Goal: Task Accomplishment & Management: Use online tool/utility

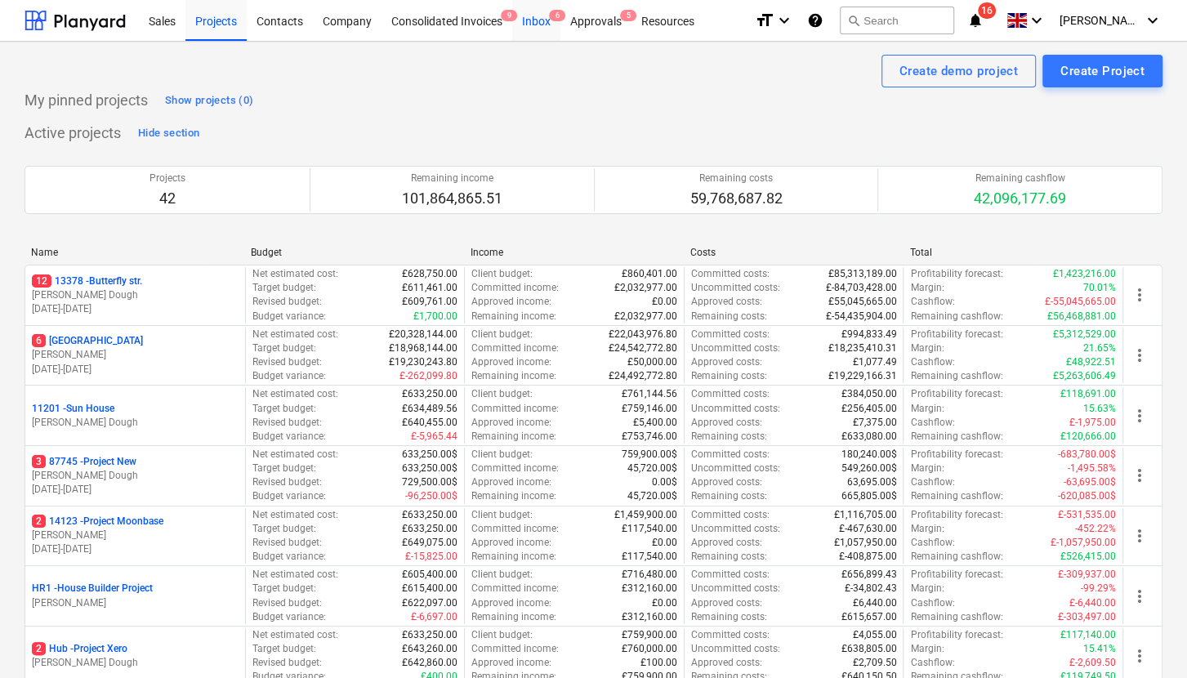
click at [539, 18] on div "Inbox 6" at bounding box center [536, 20] width 48 height 42
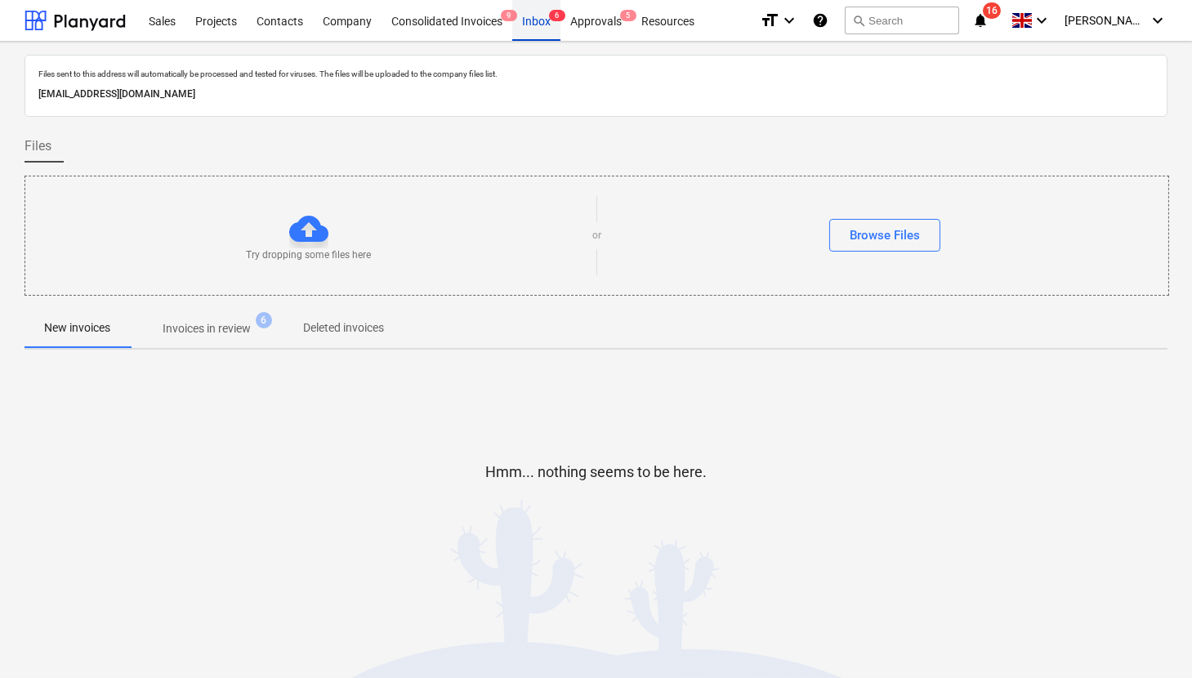
click at [550, 25] on div "Inbox 6" at bounding box center [536, 20] width 48 height 42
click at [204, 23] on div "Projects" at bounding box center [215, 20] width 61 height 42
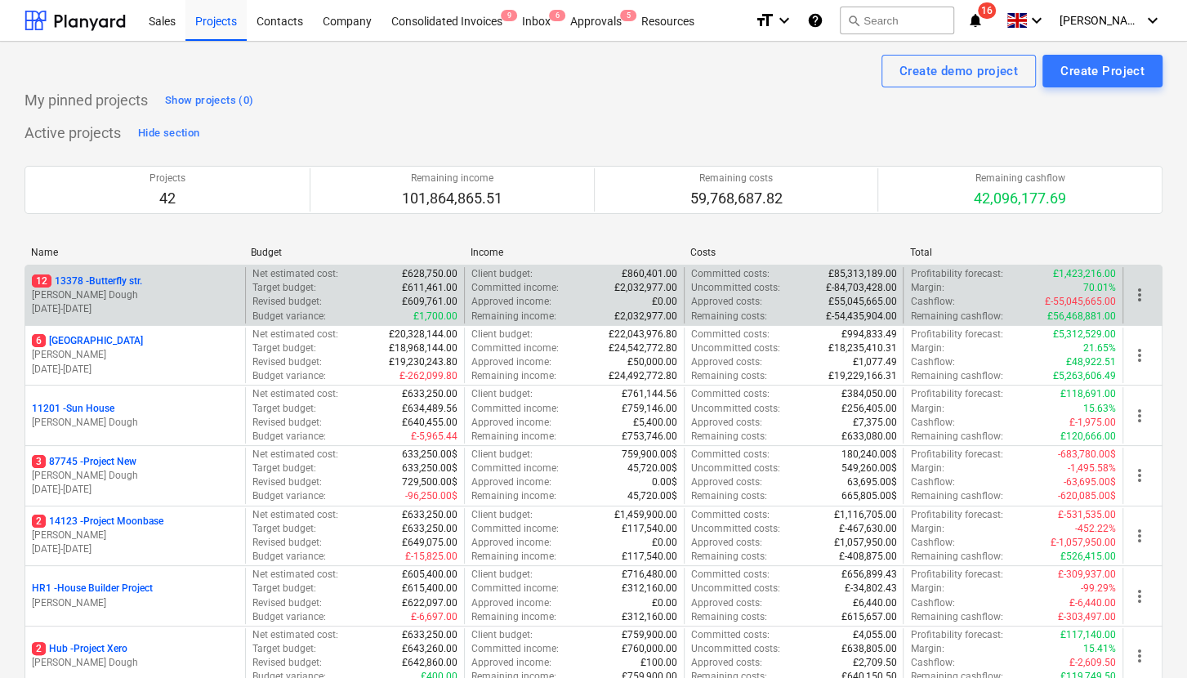
click at [188, 293] on p "[PERSON_NAME] Dough" at bounding box center [135, 295] width 207 height 14
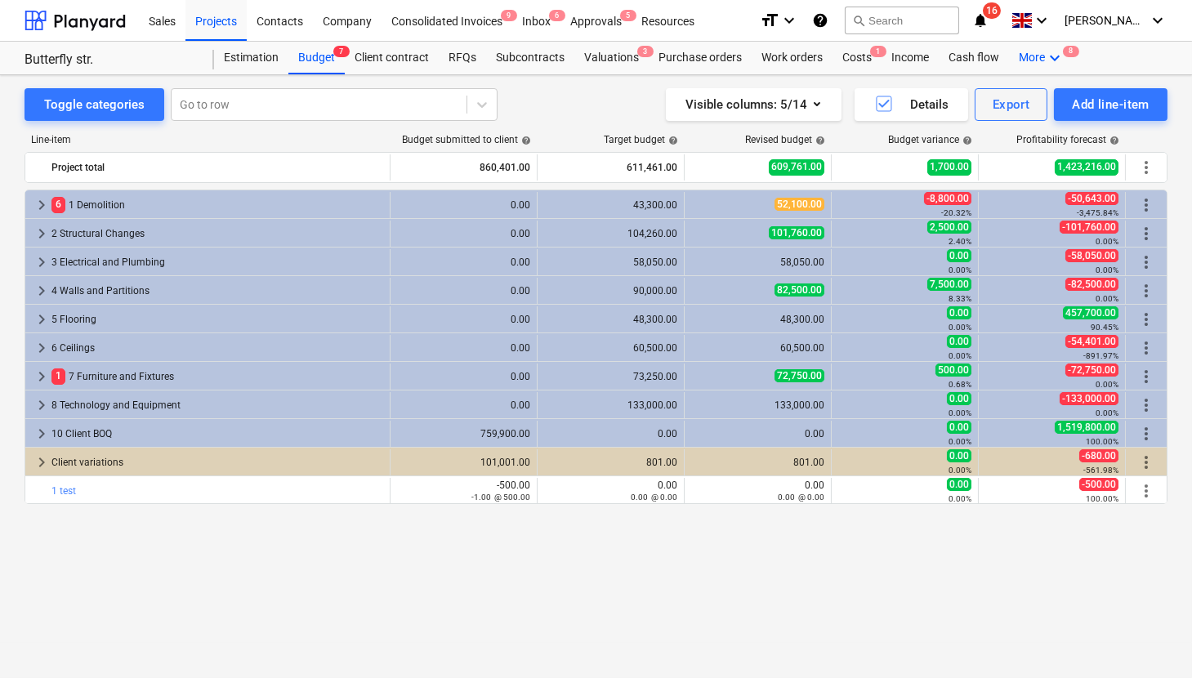
click at [987, 62] on icon "keyboard_arrow_down" at bounding box center [1055, 58] width 20 height 20
click at [987, 87] on span "8" at bounding box center [1015, 91] width 16 height 11
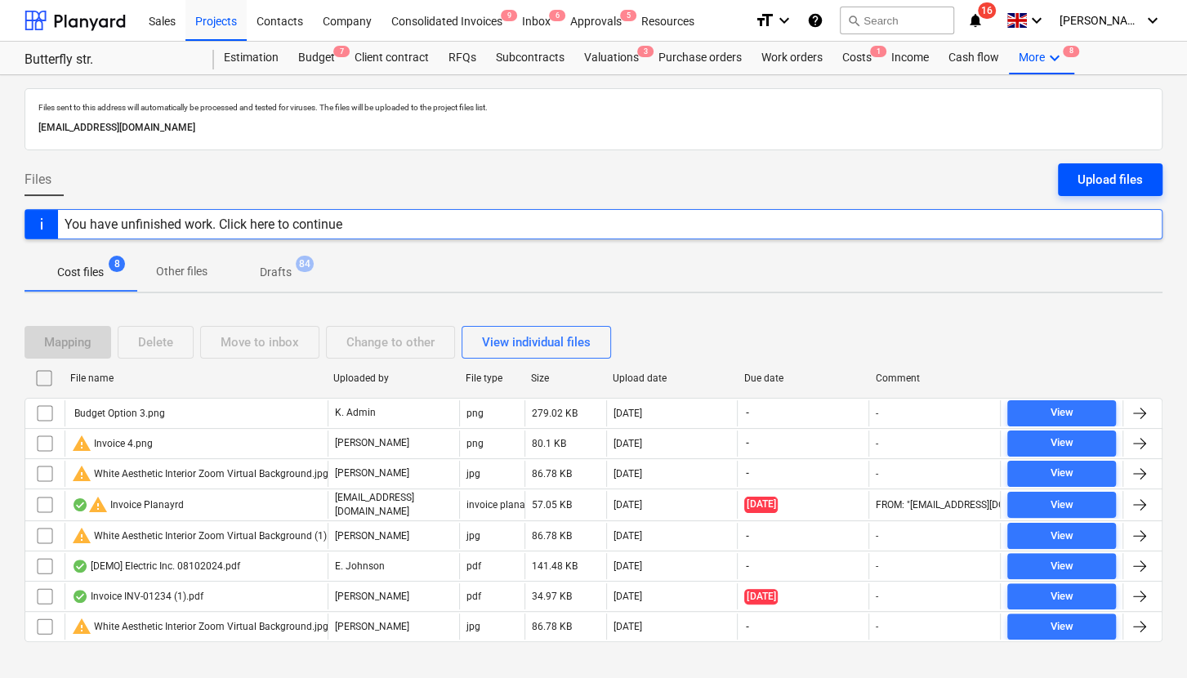
click at [987, 172] on button "Upload files" at bounding box center [1110, 179] width 105 height 33
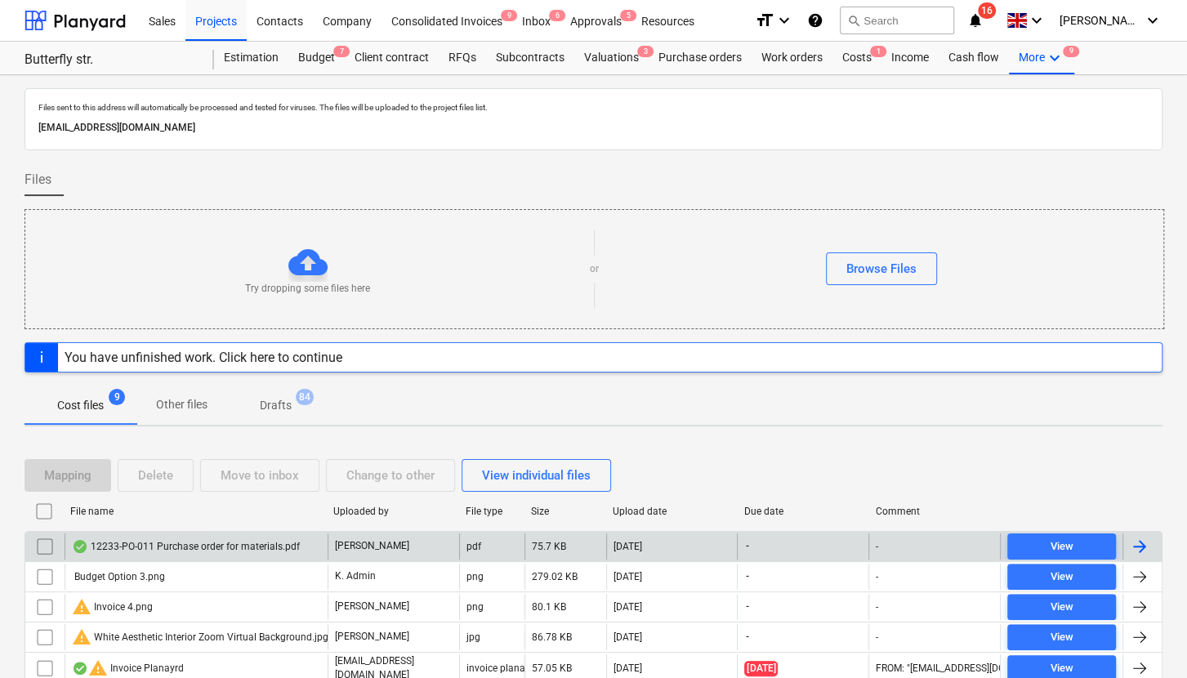
click at [252, 493] on div "12233-PO-011 Purchase order for materials.pdf" at bounding box center [196, 546] width 263 height 26
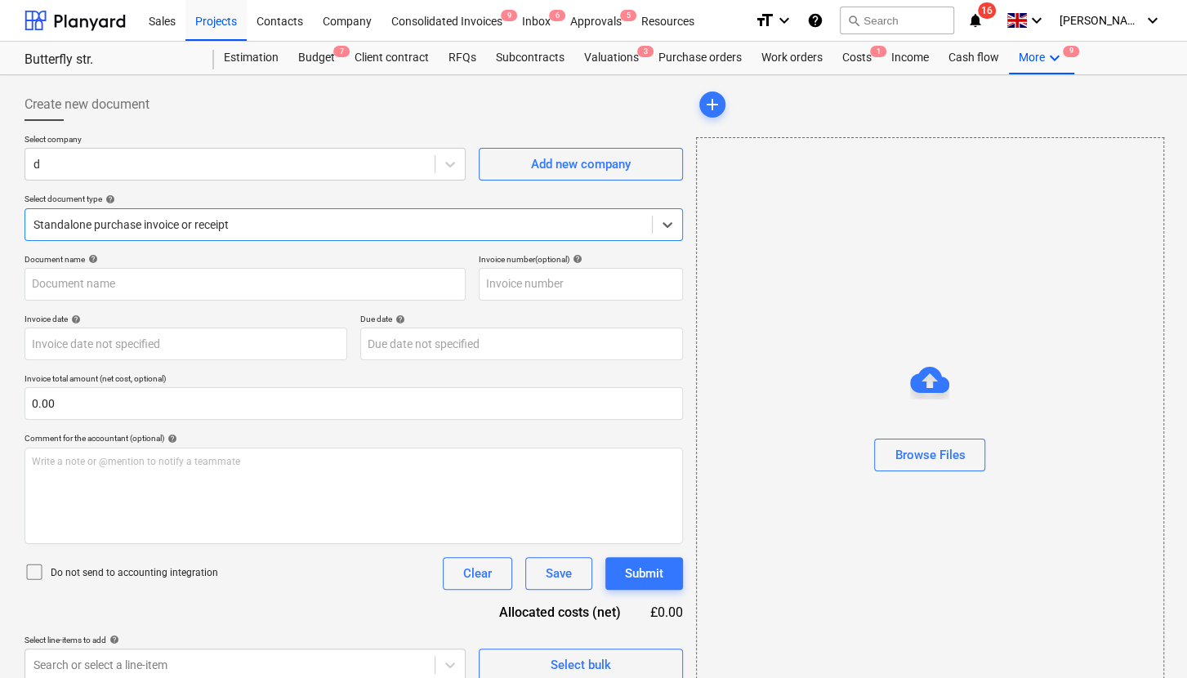
type input "12233-PO-011"
type input "[DATE]"
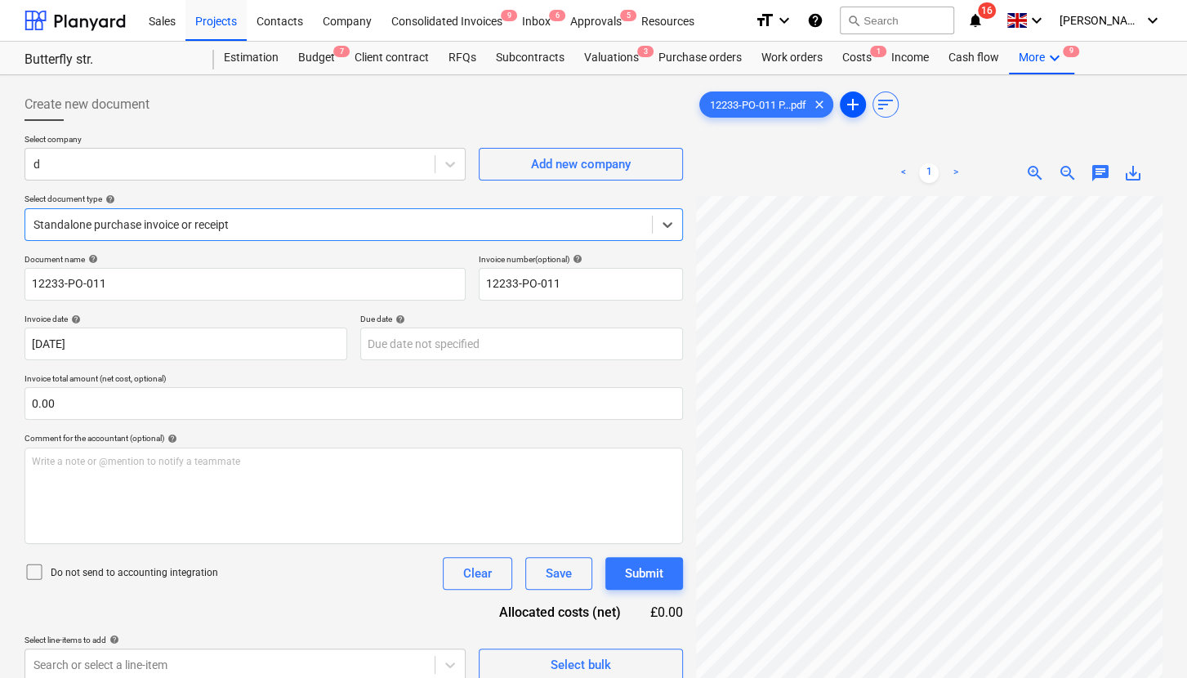
click at [850, 114] on span "add" at bounding box center [853, 105] width 20 height 20
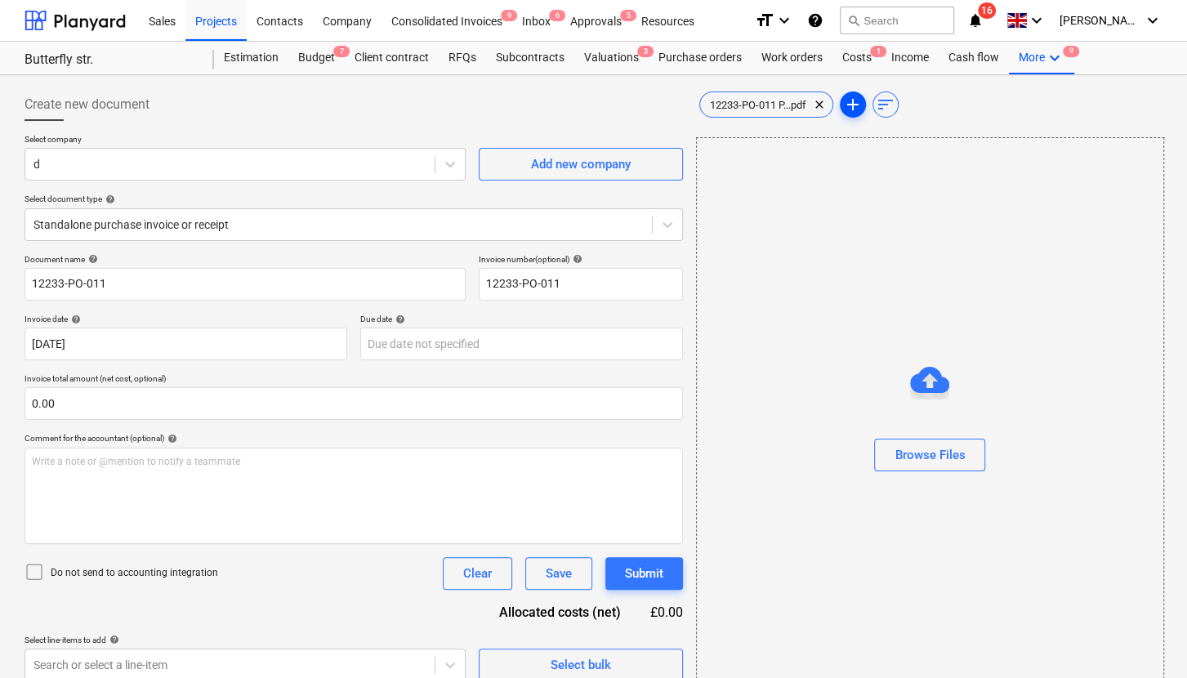
click at [849, 102] on span "add" at bounding box center [853, 105] width 20 height 20
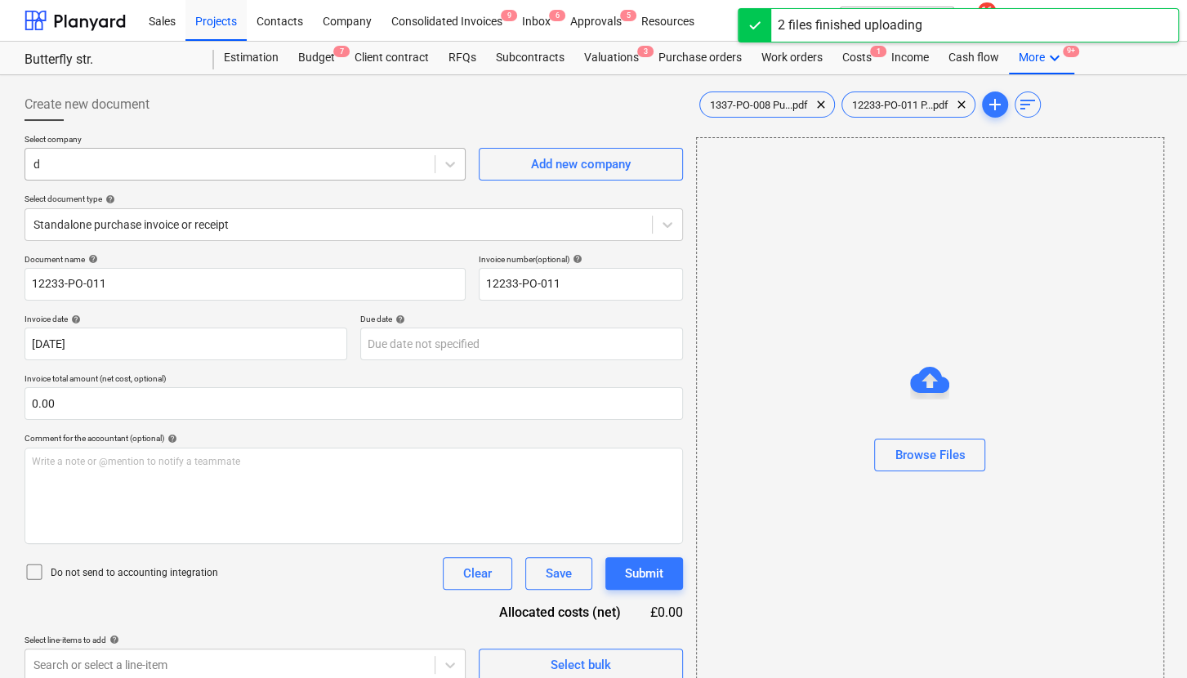
click at [299, 168] on div at bounding box center [229, 164] width 393 height 16
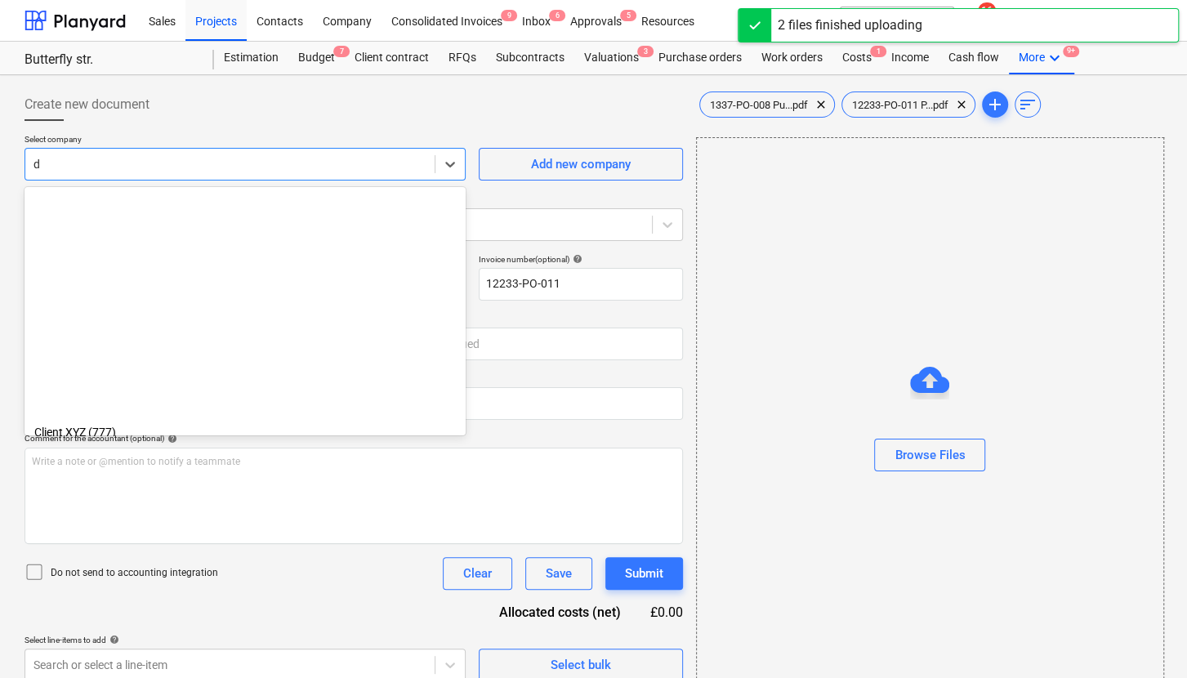
scroll to position [286, 0]
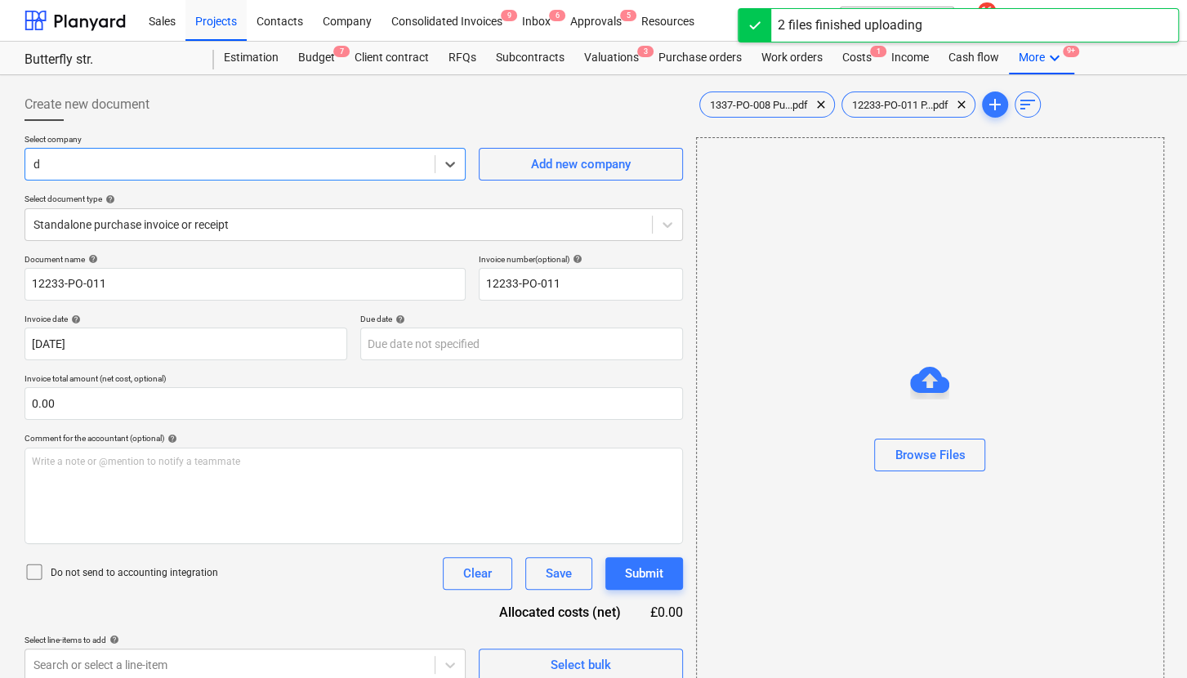
click at [298, 168] on div at bounding box center [229, 164] width 393 height 16
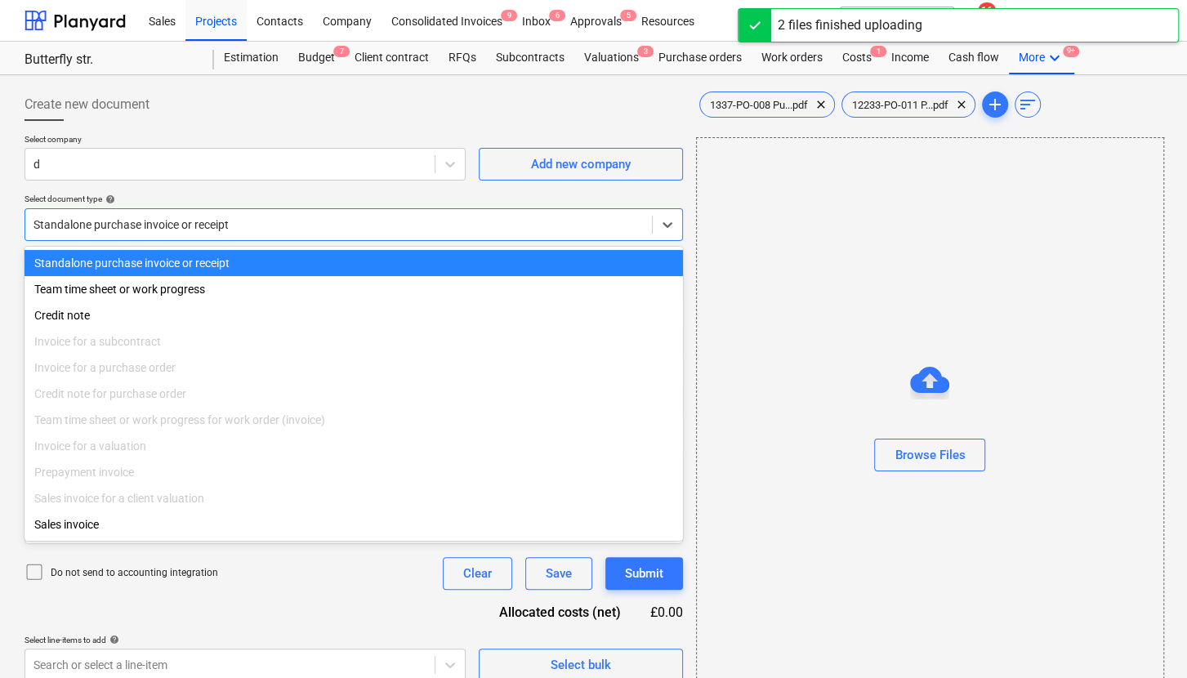
click at [231, 230] on div at bounding box center [338, 224] width 610 height 16
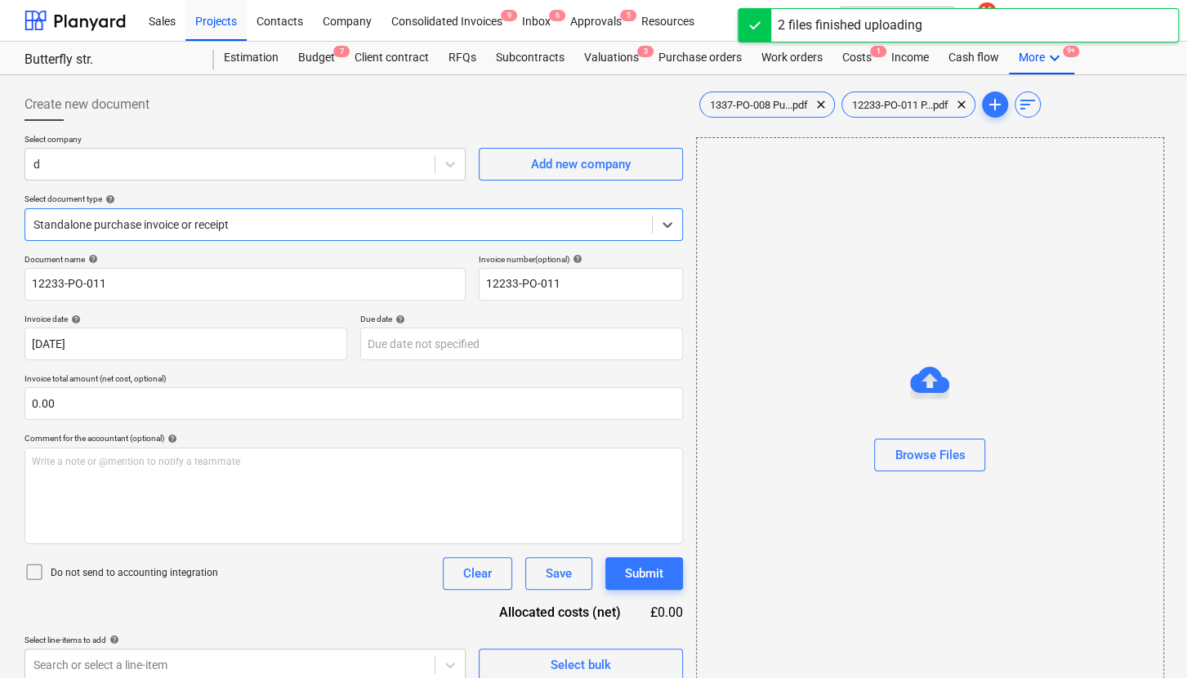
click at [231, 230] on div at bounding box center [338, 224] width 610 height 16
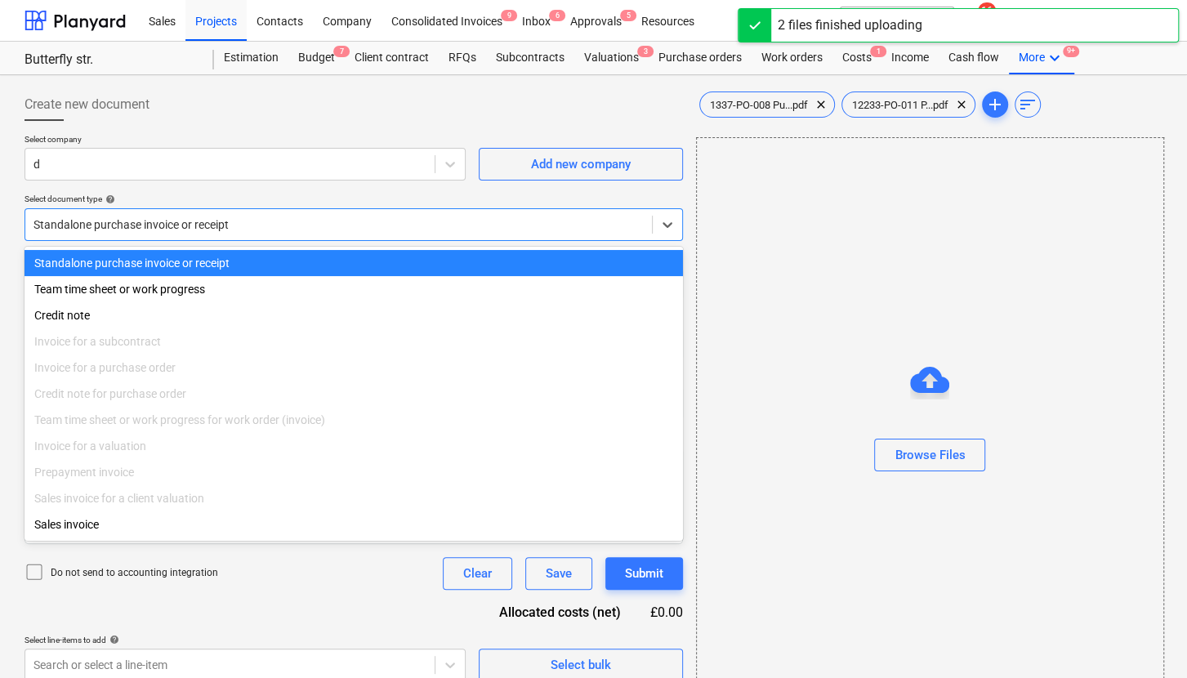
click at [224, 231] on div at bounding box center [338, 224] width 610 height 16
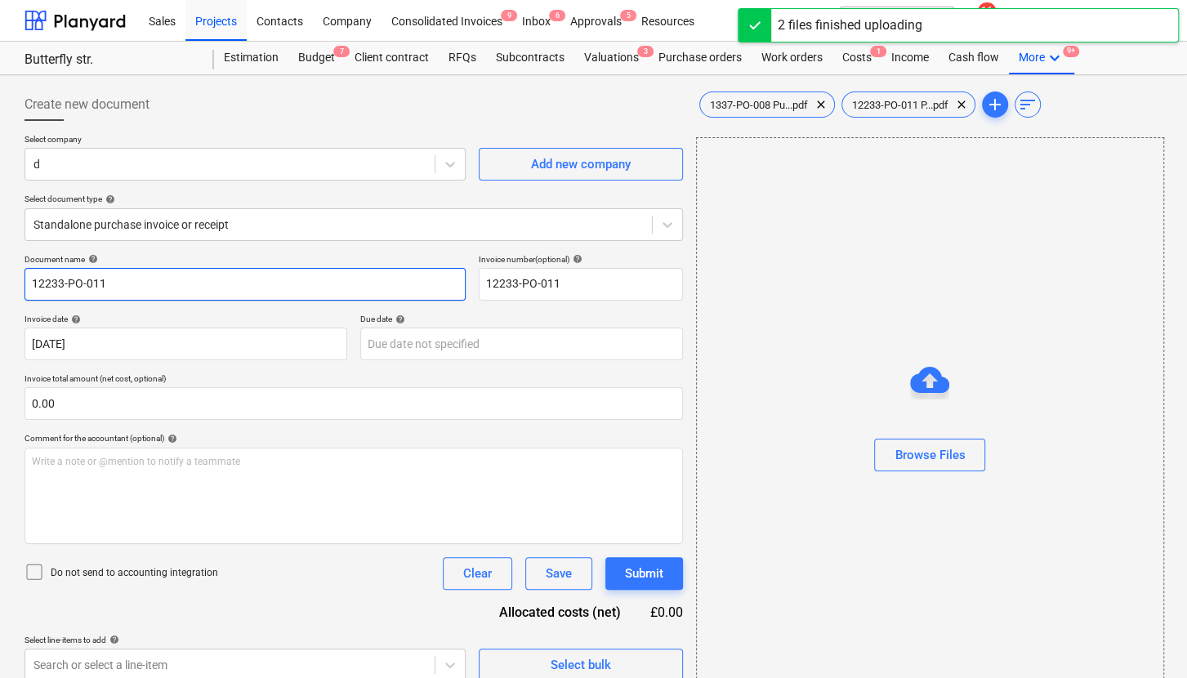
click at [176, 297] on input "12233-PO-011" at bounding box center [245, 284] width 441 height 33
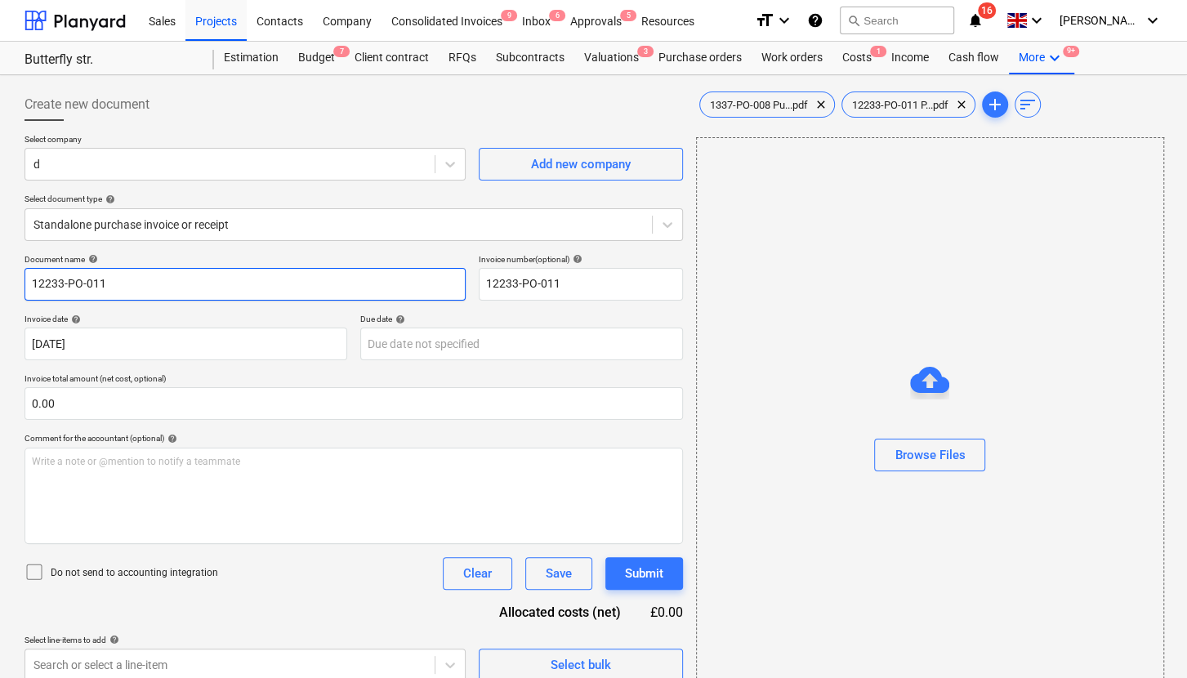
click at [176, 297] on input "12233-PO-011" at bounding box center [245, 284] width 441 height 33
type input "1337-PO-008"
type input "[DATE]"
click at [176, 297] on input "1337-PO-008" at bounding box center [245, 284] width 441 height 33
click at [159, 291] on input "1337-PO-008" at bounding box center [245, 284] width 441 height 33
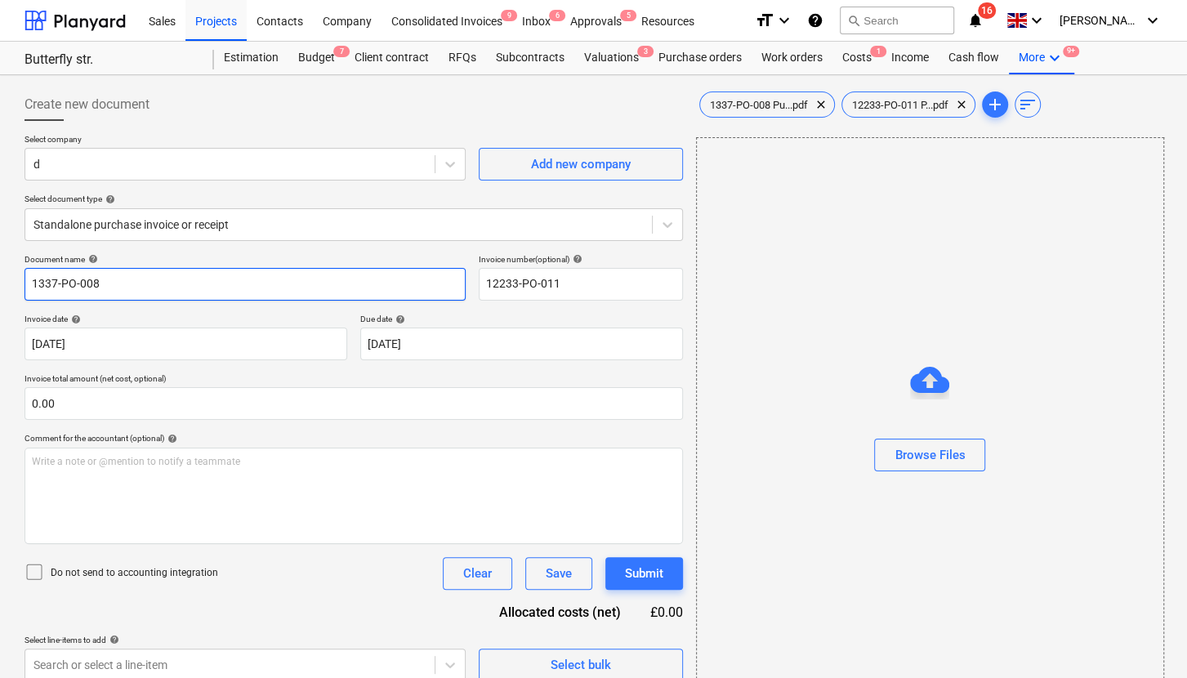
click at [159, 291] on input "1337-PO-008" at bounding box center [245, 284] width 441 height 33
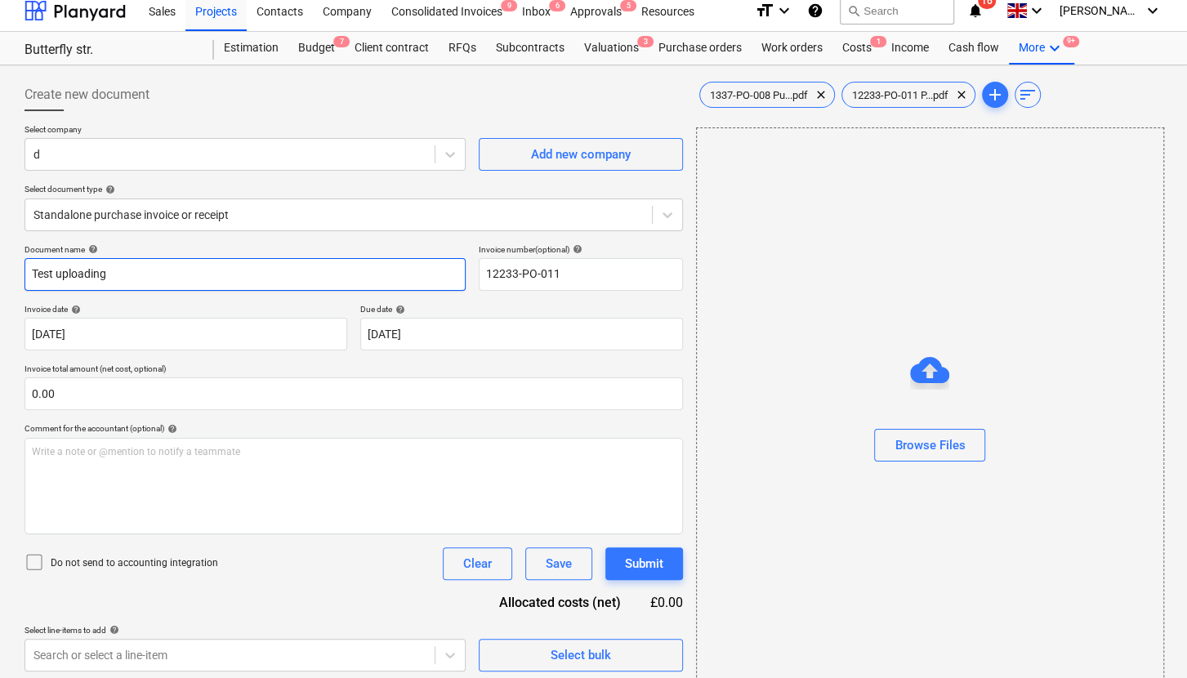
scroll to position [11, 0]
type input "Test uploading"
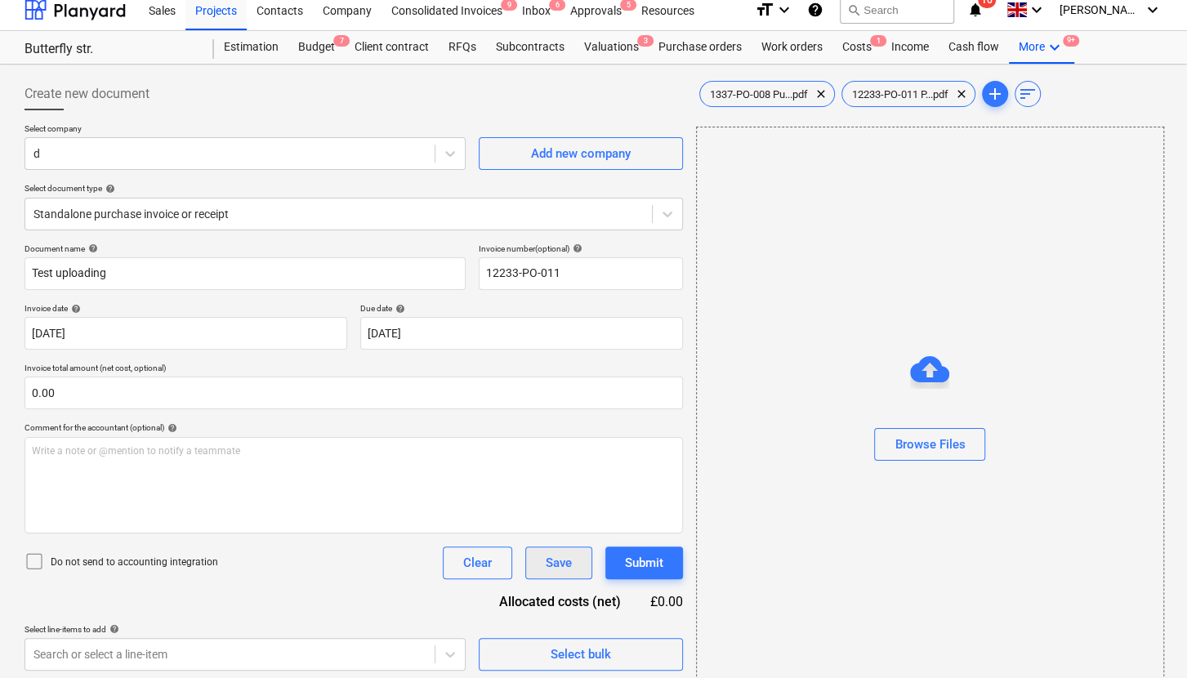
click at [551, 493] on div "Save" at bounding box center [559, 562] width 26 height 21
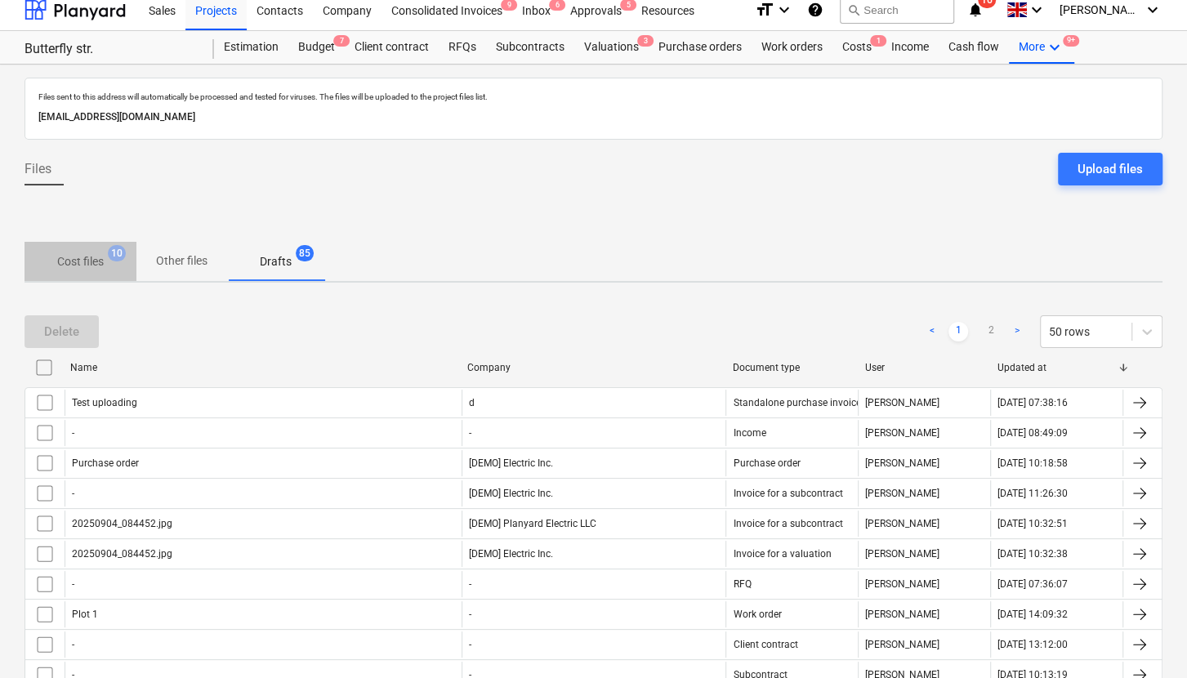
click at [92, 248] on span "Cost files 10" at bounding box center [81, 261] width 112 height 29
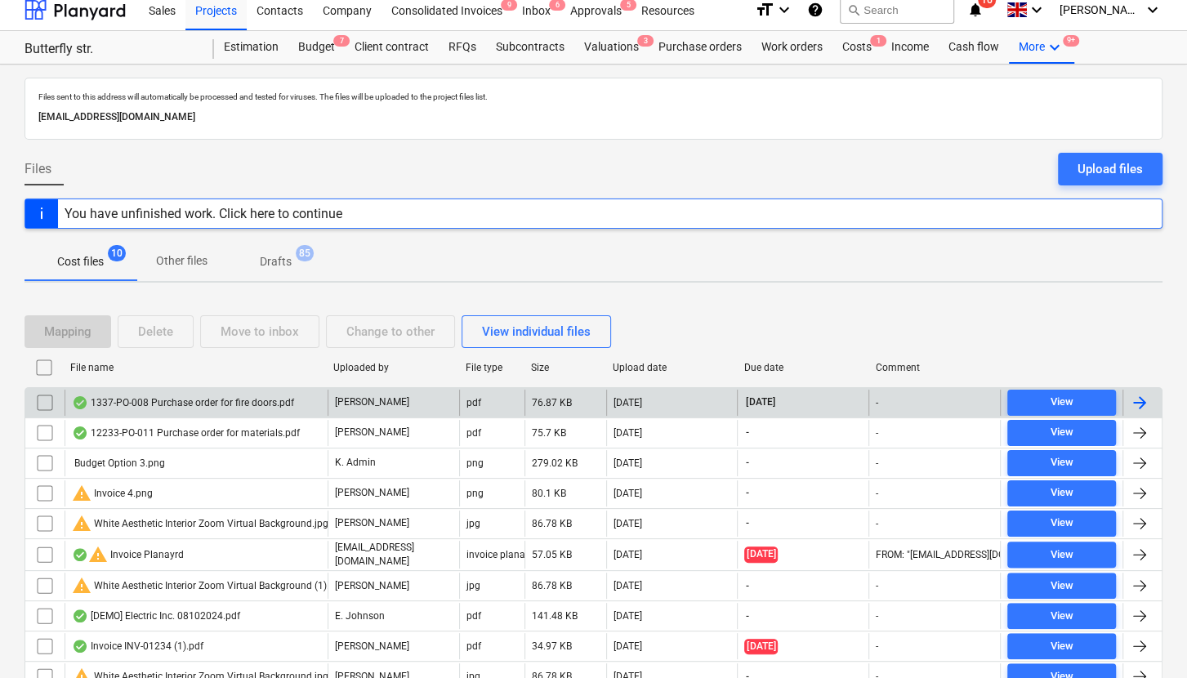
click at [47, 398] on input "checkbox" at bounding box center [45, 403] width 26 height 26
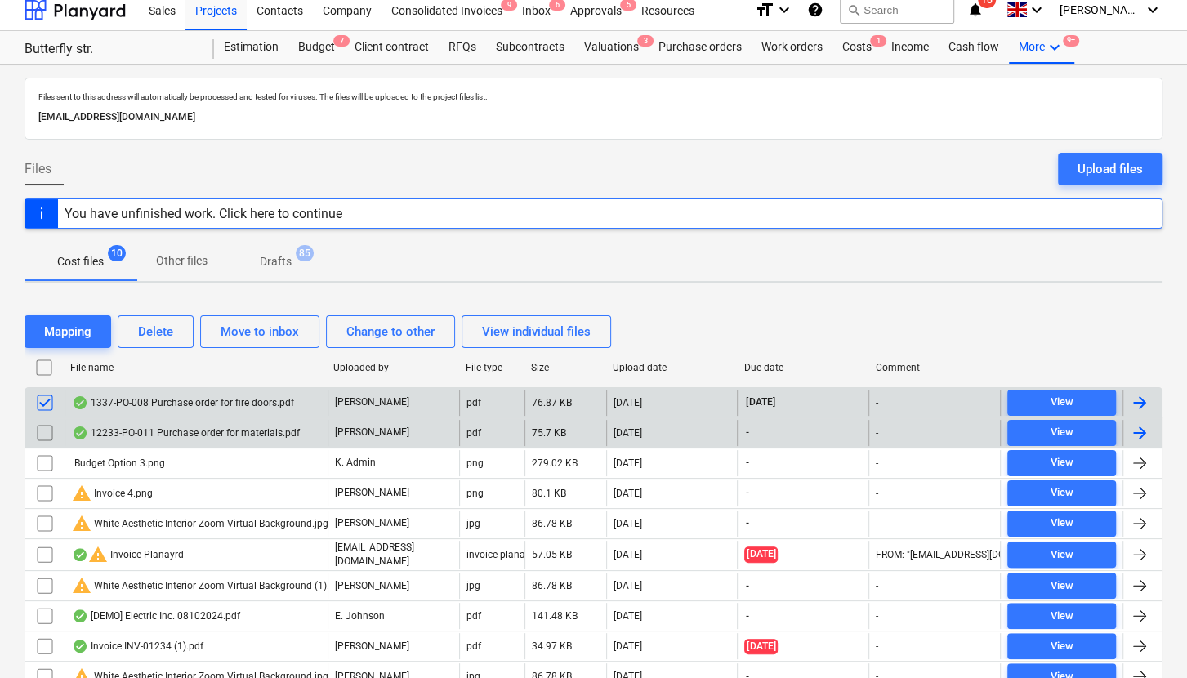
click at [47, 425] on input "checkbox" at bounding box center [45, 433] width 26 height 26
click at [279, 263] on p "Drafts" at bounding box center [276, 261] width 32 height 17
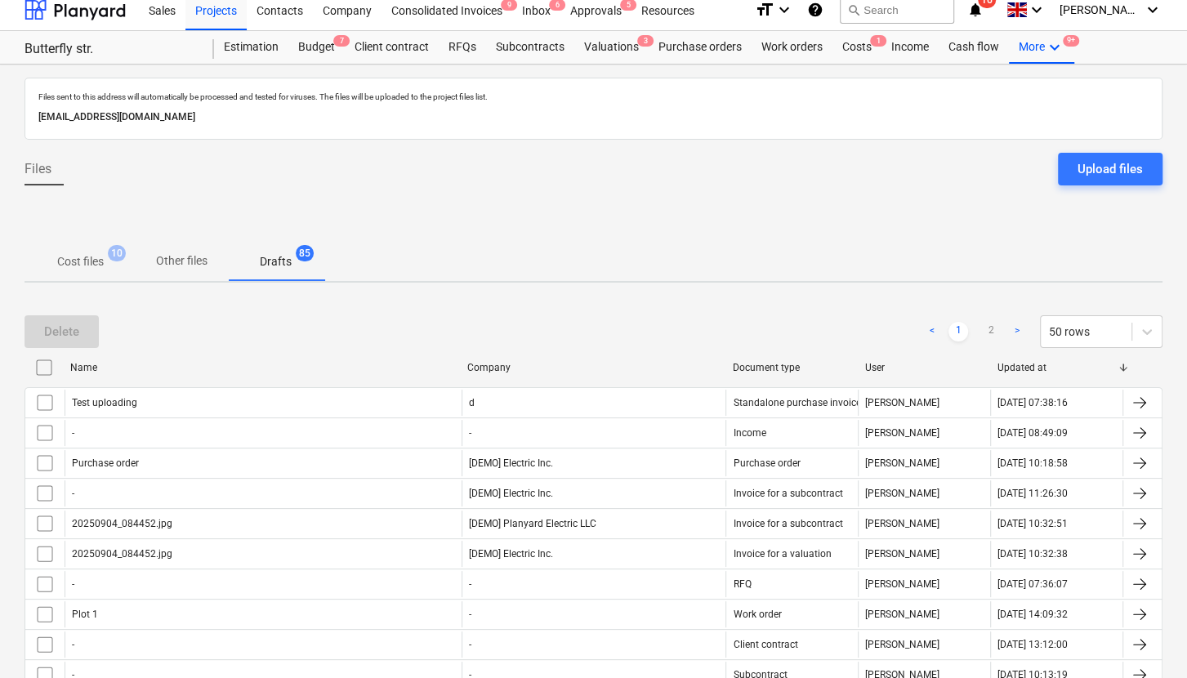
click at [179, 254] on p "Other files" at bounding box center [181, 260] width 51 height 17
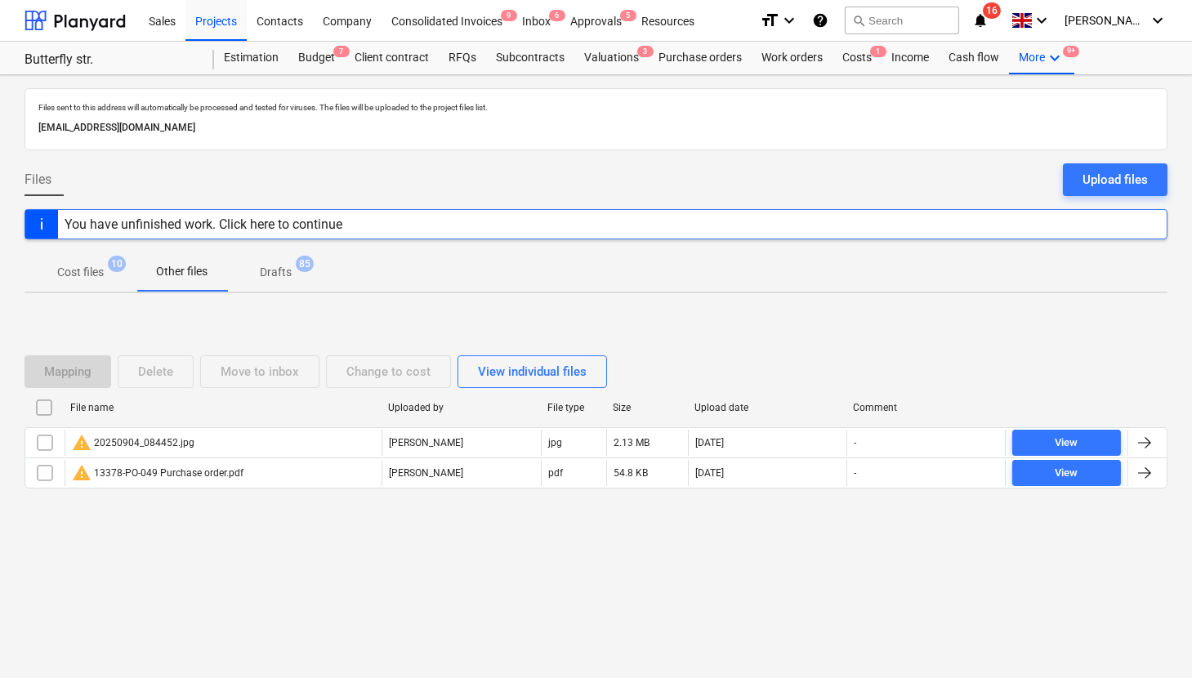
click at [83, 270] on p "Cost files" at bounding box center [80, 272] width 47 height 17
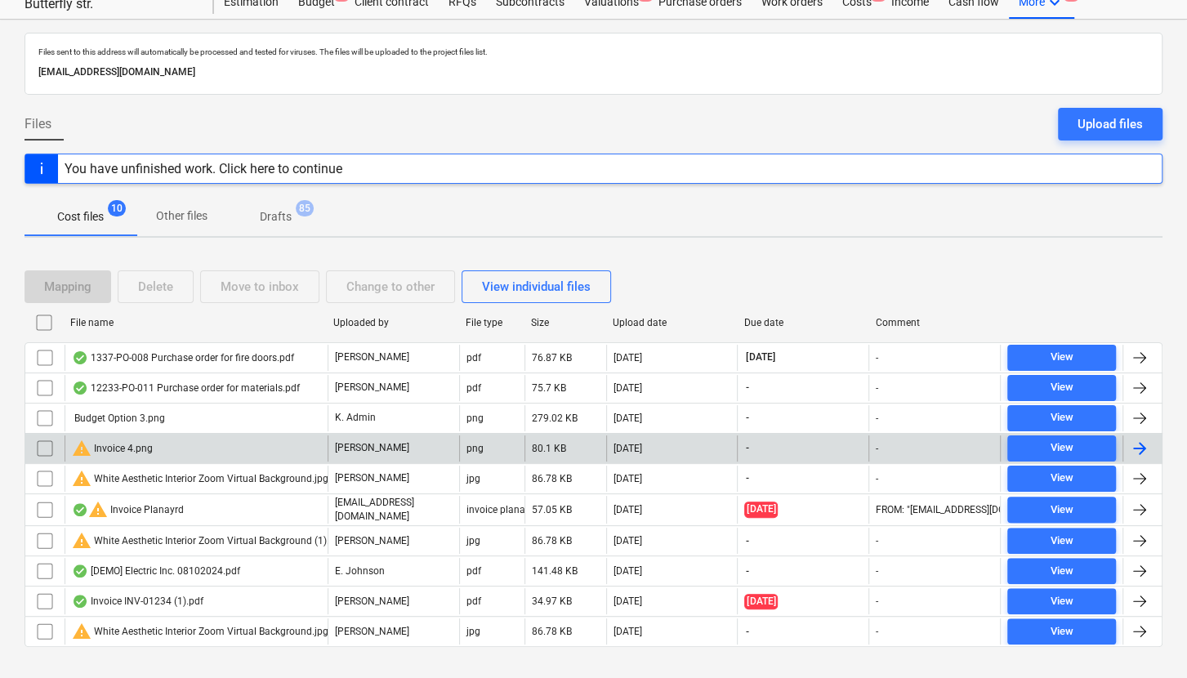
scroll to position [78, 0]
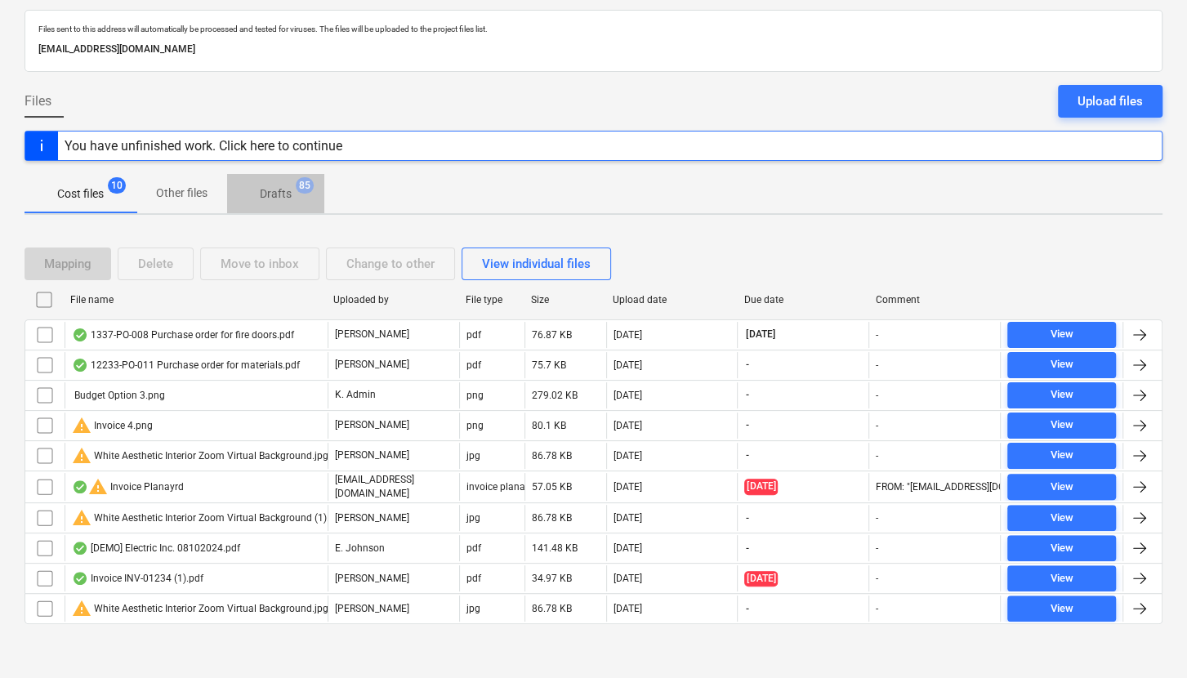
click at [269, 201] on p "Drafts" at bounding box center [276, 193] width 32 height 17
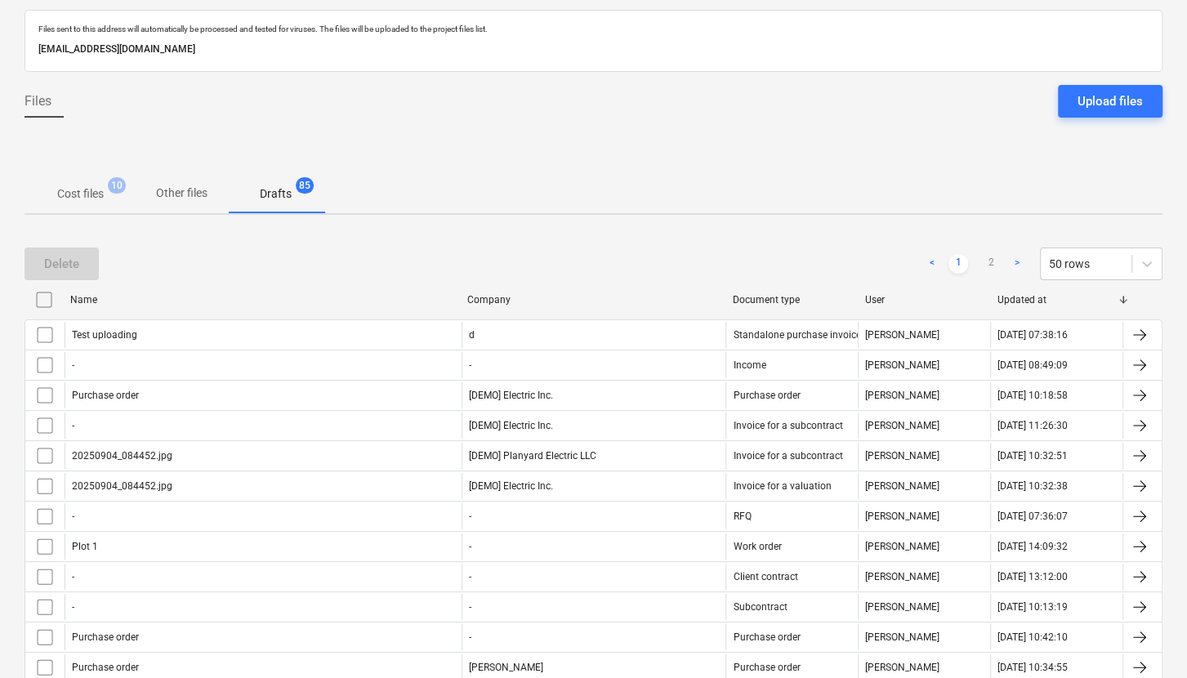
click at [98, 200] on p "Cost files" at bounding box center [80, 193] width 47 height 17
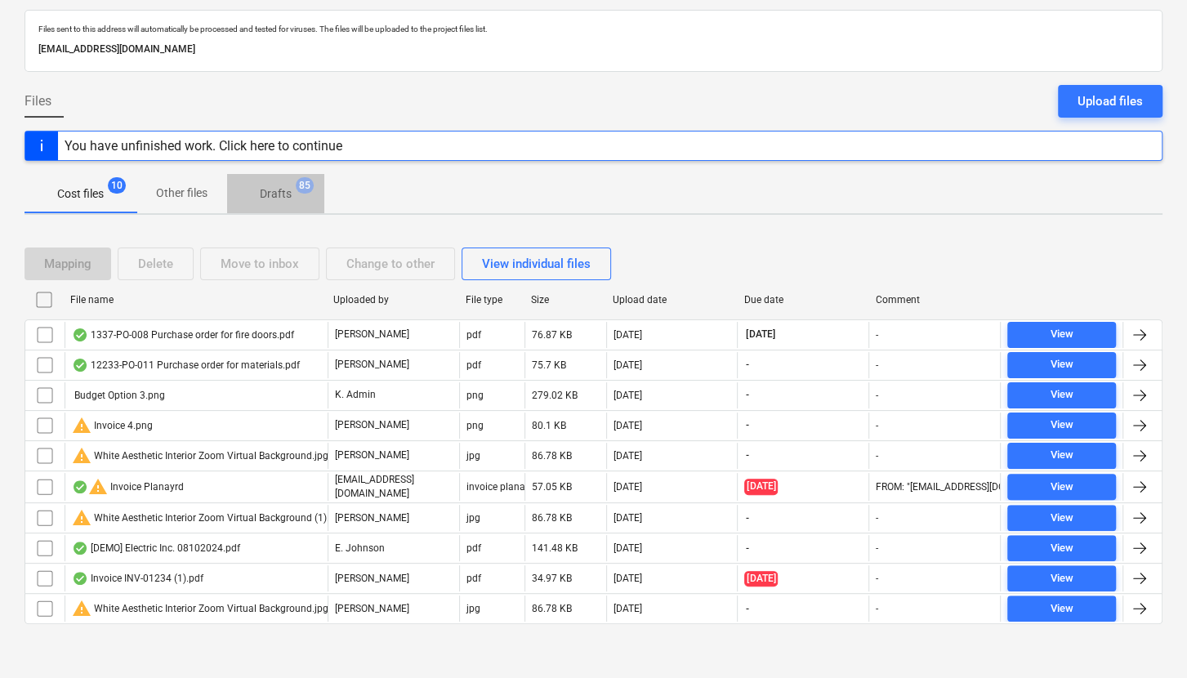
click at [265, 199] on p "Drafts" at bounding box center [276, 193] width 32 height 17
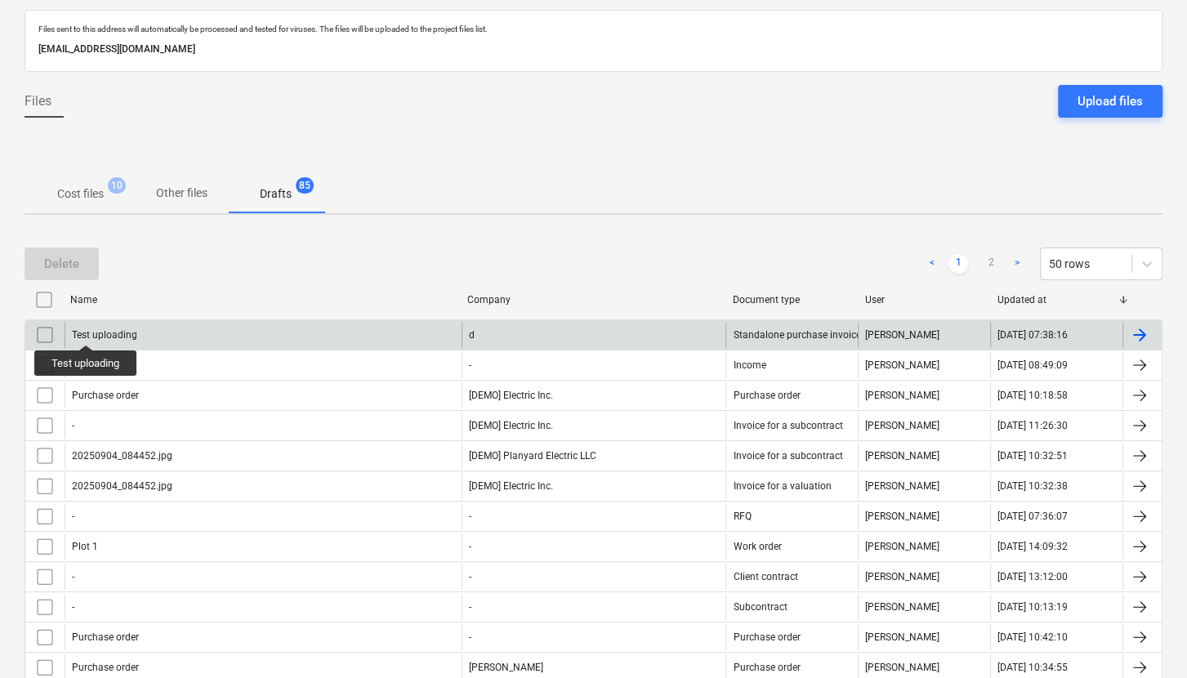
click at [87, 330] on div "Test uploading" at bounding box center [104, 334] width 65 height 11
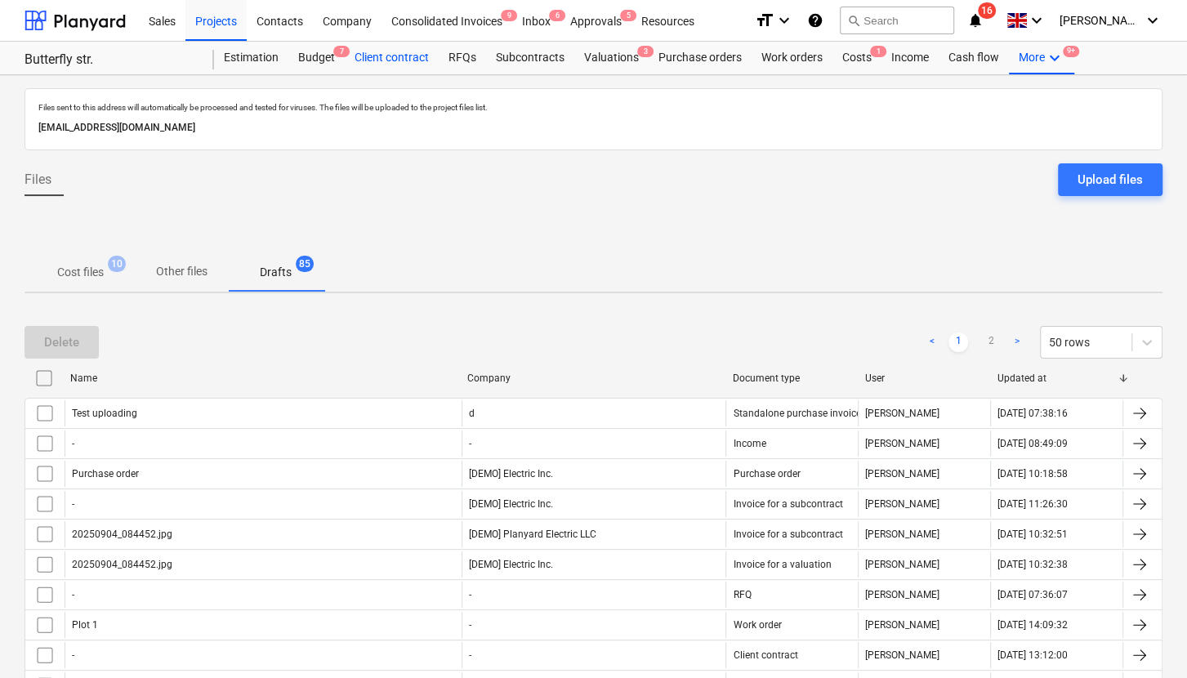
click at [400, 57] on div "Client contract" at bounding box center [392, 58] width 94 height 33
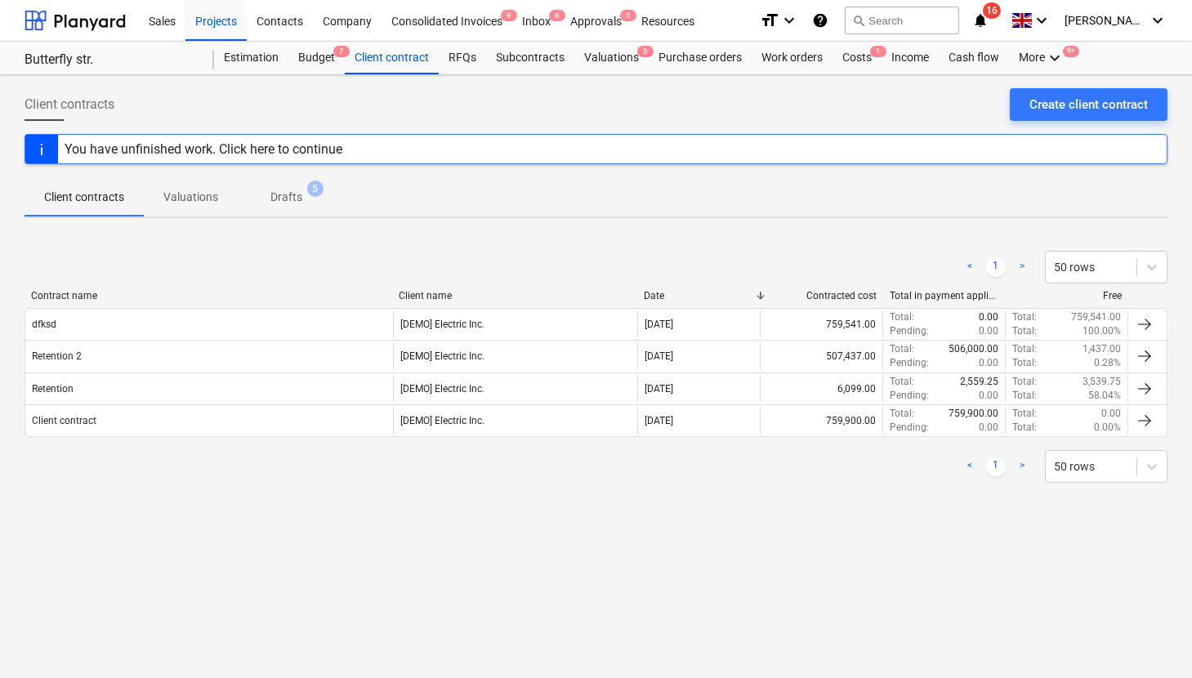
click at [187, 192] on p "Valuations" at bounding box center [190, 197] width 55 height 17
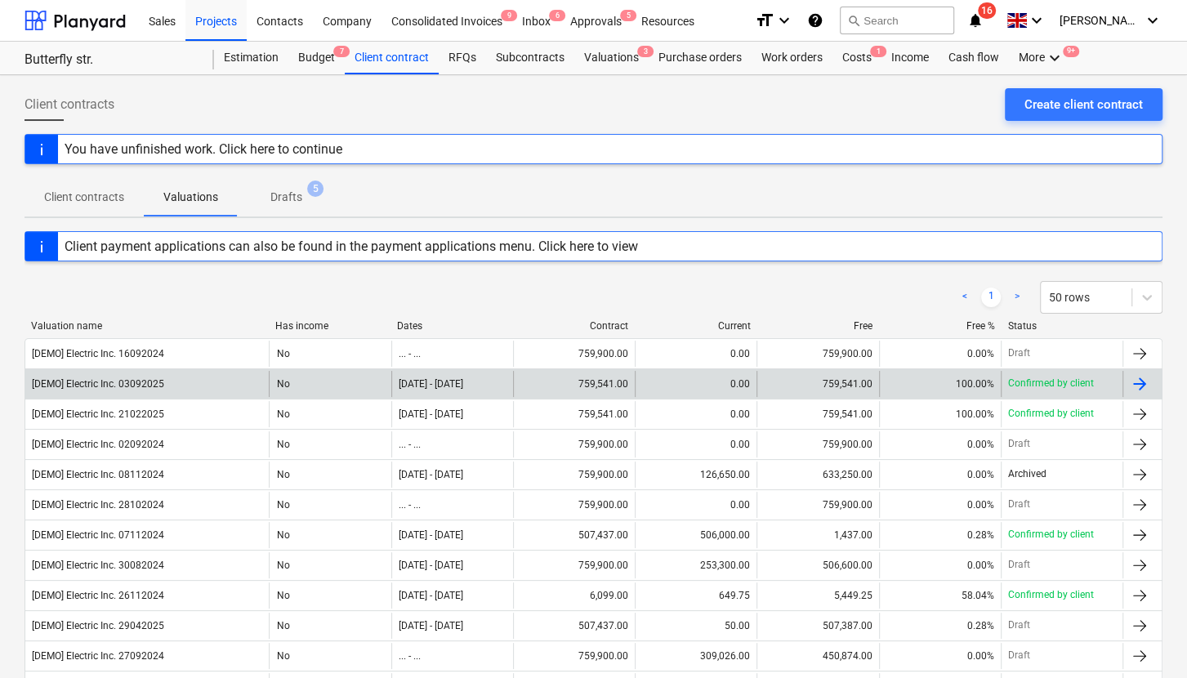
click at [288, 385] on div "No" at bounding box center [330, 384] width 122 height 26
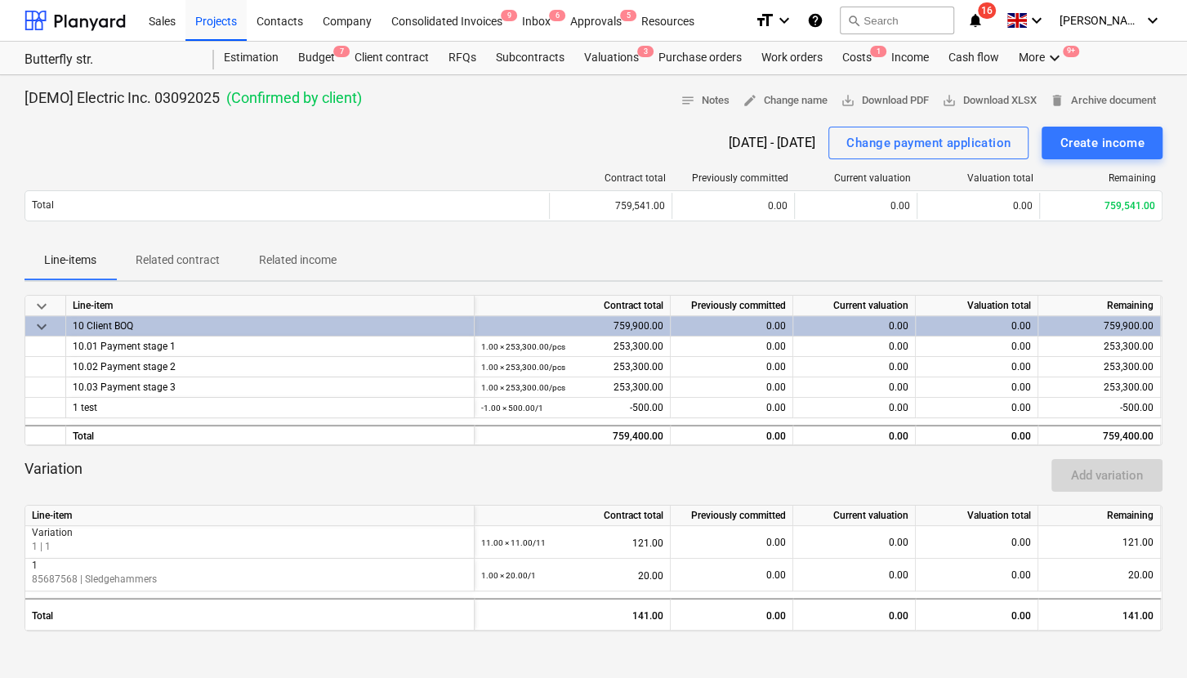
click at [293, 256] on p "Related income" at bounding box center [298, 260] width 78 height 17
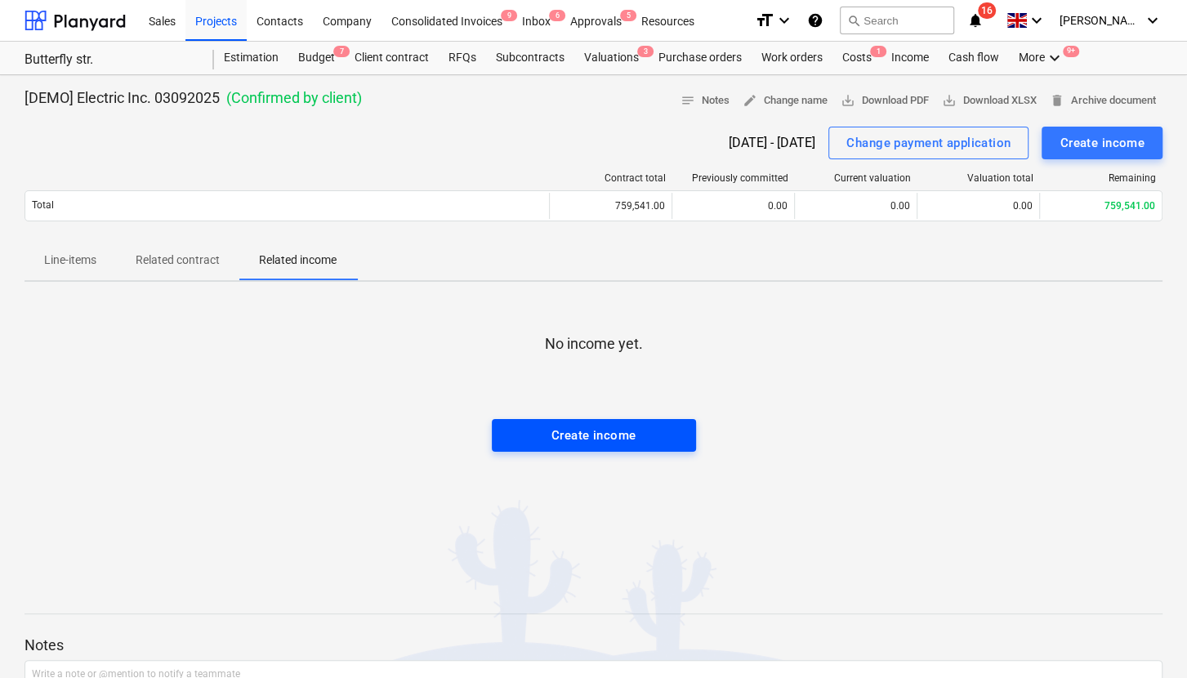
click at [560, 435] on div "Create income" at bounding box center [593, 435] width 85 height 21
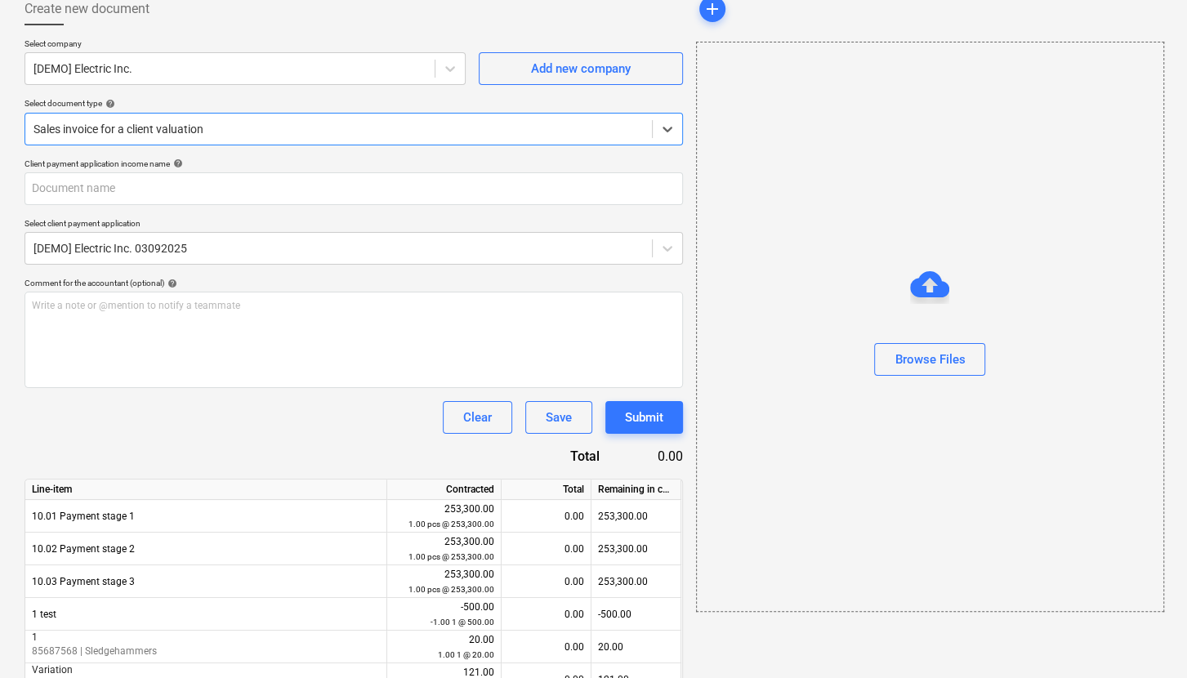
scroll to position [179, 0]
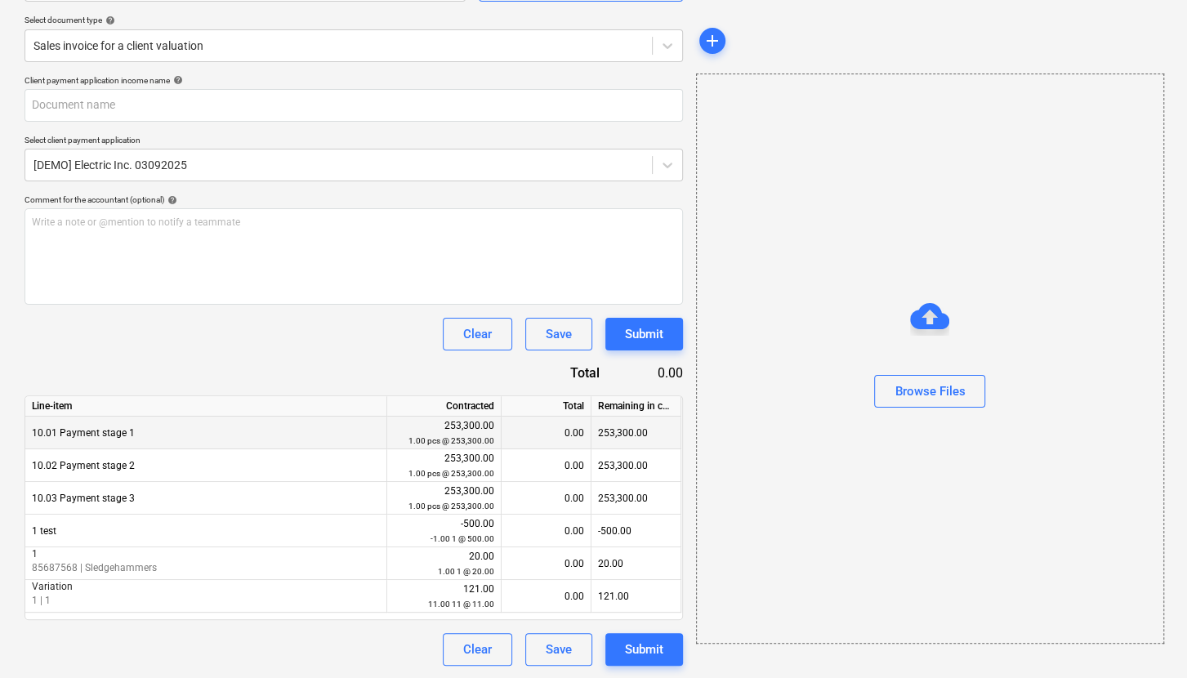
click at [557, 434] on div "0.00" at bounding box center [547, 433] width 90 height 33
click at [569, 435] on div "0.00" at bounding box center [547, 433] width 90 height 33
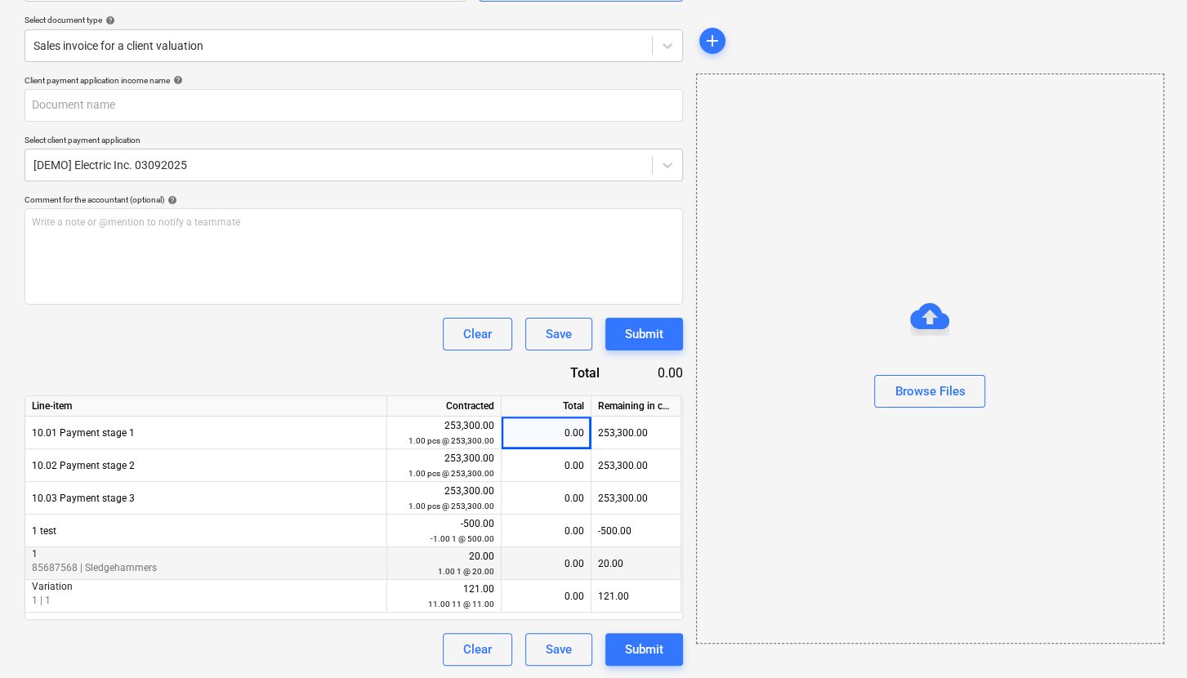
click at [535, 493] on div "0.00" at bounding box center [547, 563] width 90 height 33
click at [537, 493] on div "0.00" at bounding box center [547, 563] width 90 height 33
click at [475, 493] on div "20.00 1.00 1 @ 20.00" at bounding box center [444, 564] width 100 height 30
click at [477, 493] on div "20.00 1.00 1 @ 20.00" at bounding box center [444, 564] width 100 height 30
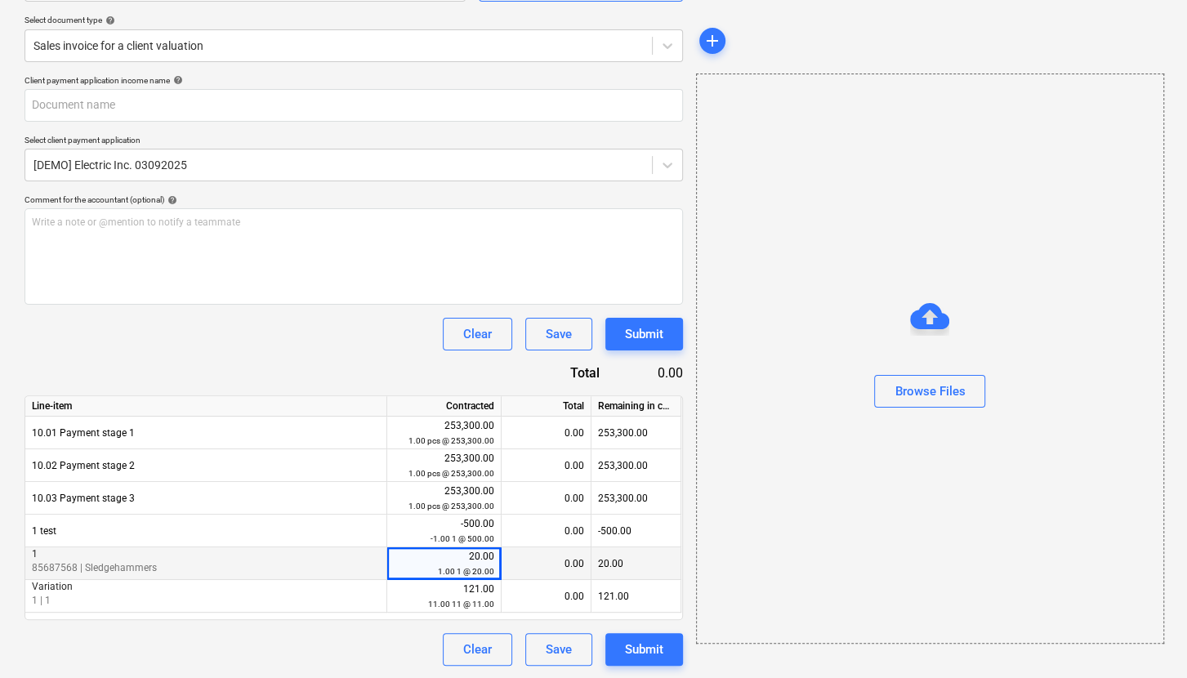
click at [574, 493] on div "0.00" at bounding box center [547, 563] width 90 height 33
click at [608, 493] on div "20.00" at bounding box center [636, 563] width 90 height 33
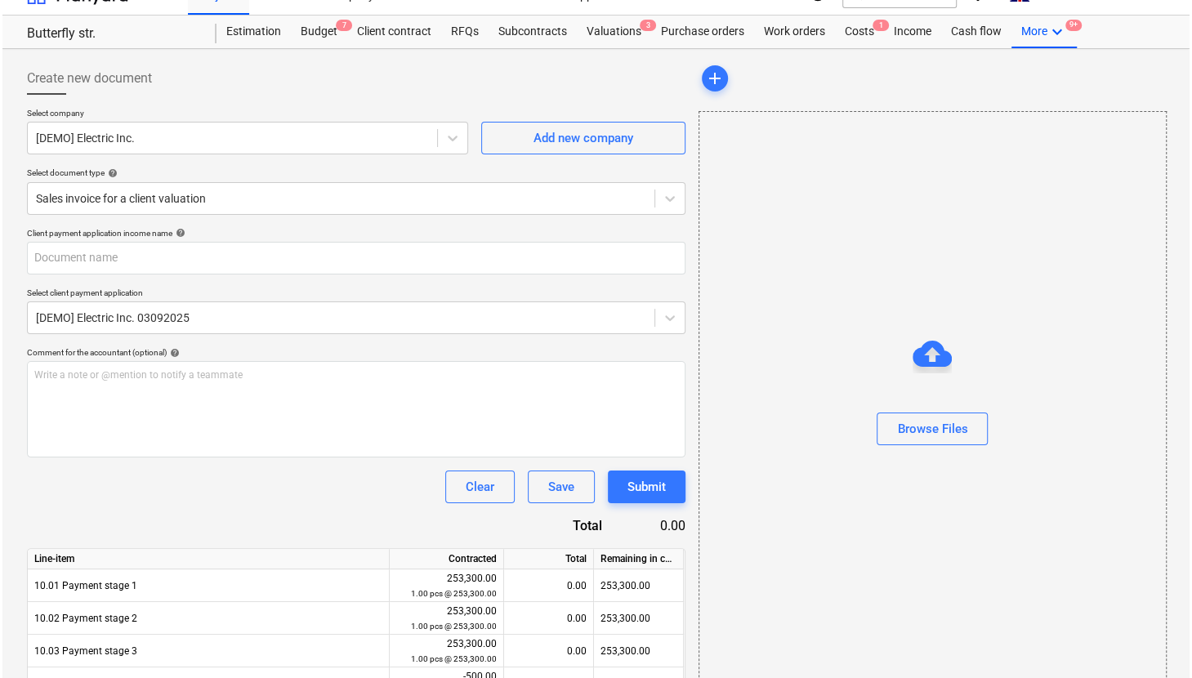
scroll to position [0, 0]
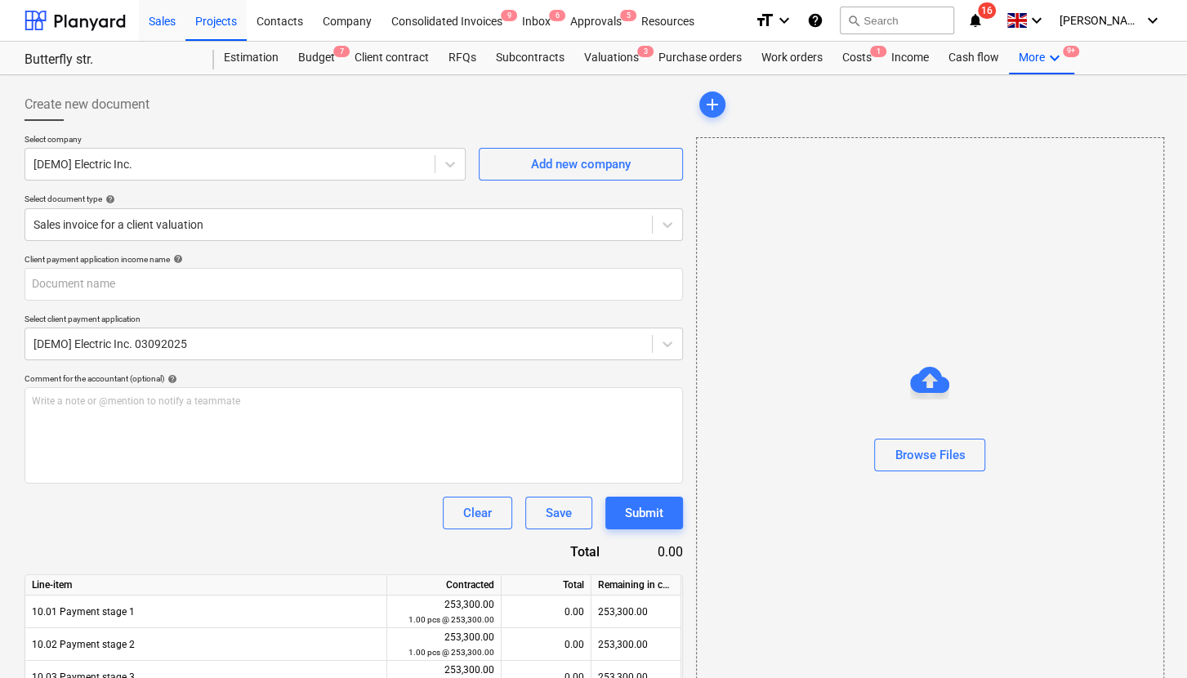
click at [161, 20] on div "Sales" at bounding box center [162, 20] width 47 height 42
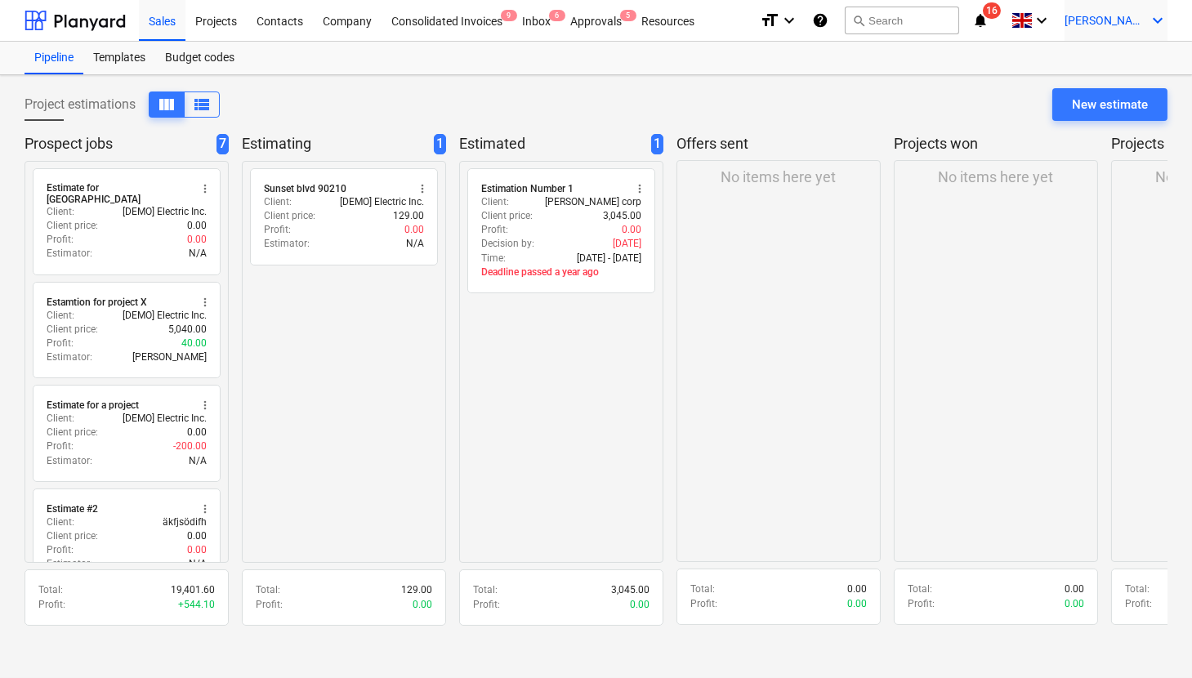
click at [987, 16] on span "[PERSON_NAME]" at bounding box center [1106, 20] width 82 height 13
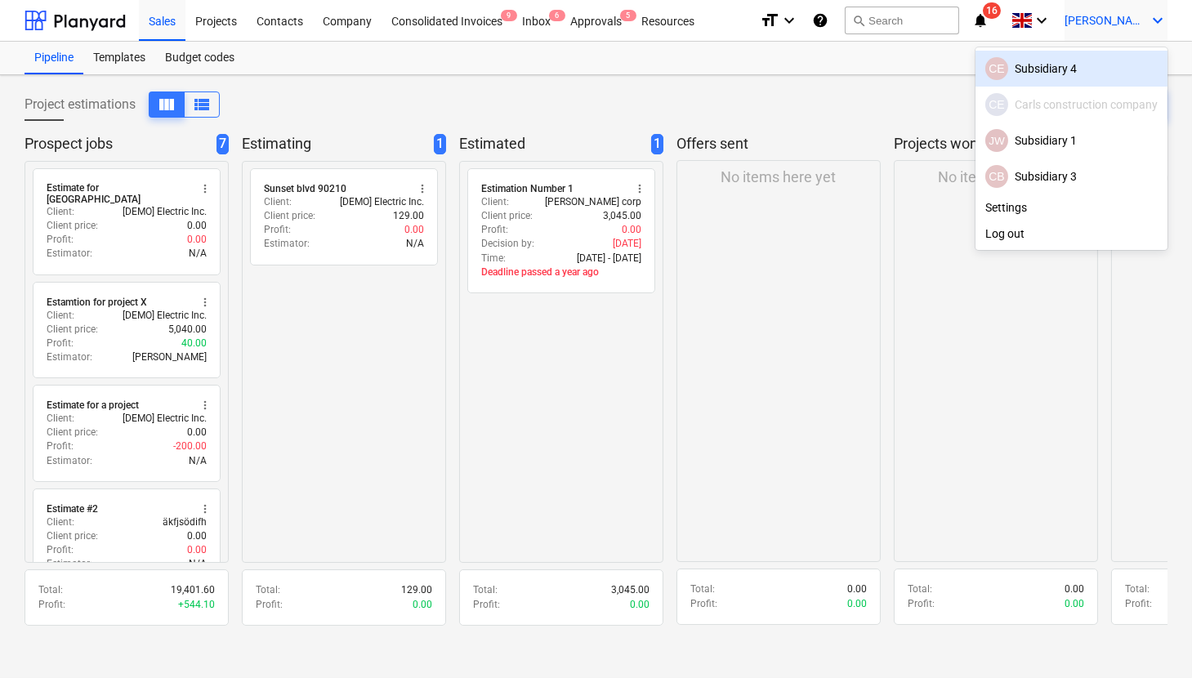
click at [987, 140] on div "JW Subsidiary 1" at bounding box center [1071, 140] width 172 height 23
